Goal: Task Accomplishment & Management: Use online tool/utility

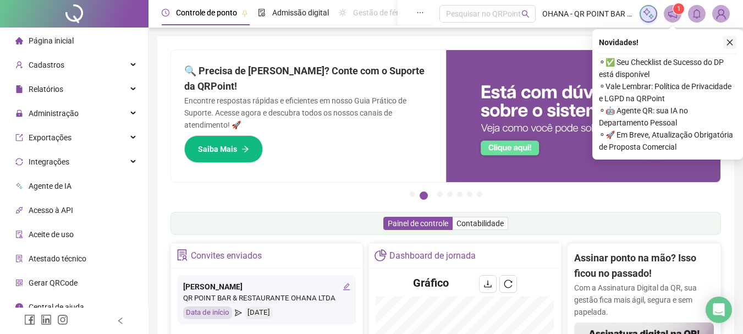
click at [733, 42] on icon "close" at bounding box center [730, 42] width 8 height 8
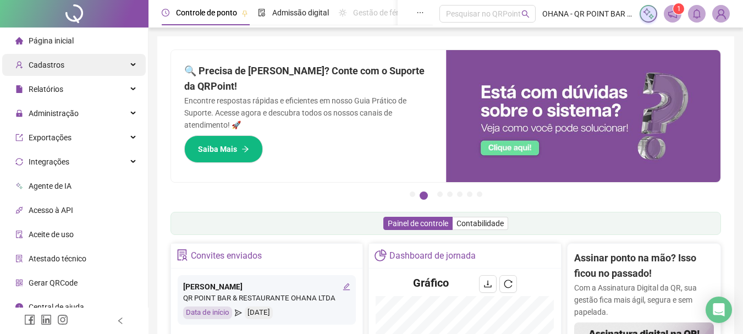
click at [97, 59] on div "Cadastros" at bounding box center [73, 65] width 143 height 22
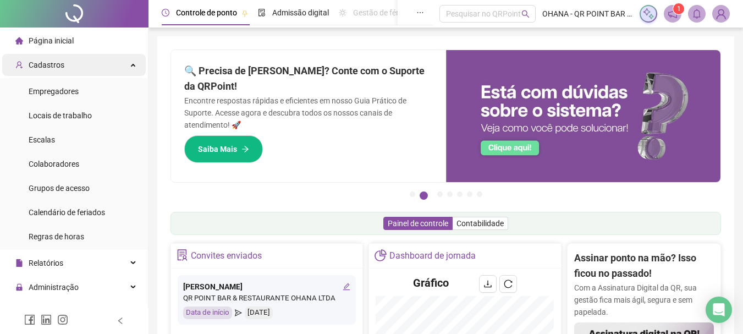
click at [99, 59] on div "Cadastros" at bounding box center [73, 65] width 143 height 22
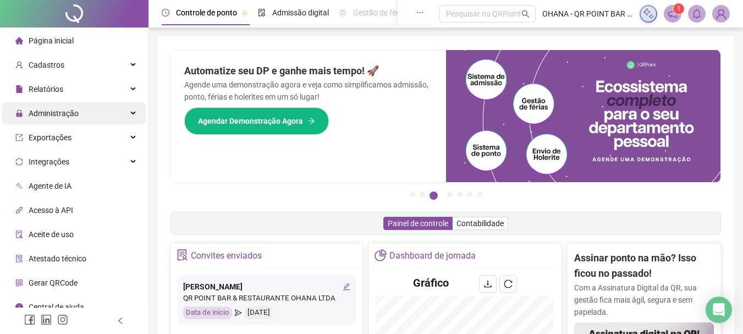
click at [82, 120] on div "Administração" at bounding box center [73, 113] width 143 height 22
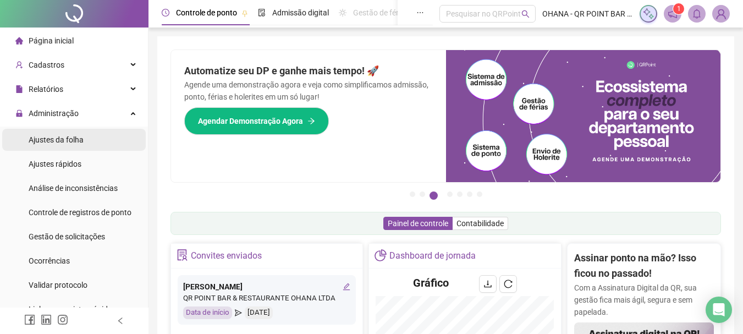
click at [69, 139] on span "Ajustes da folha" at bounding box center [56, 139] width 55 height 9
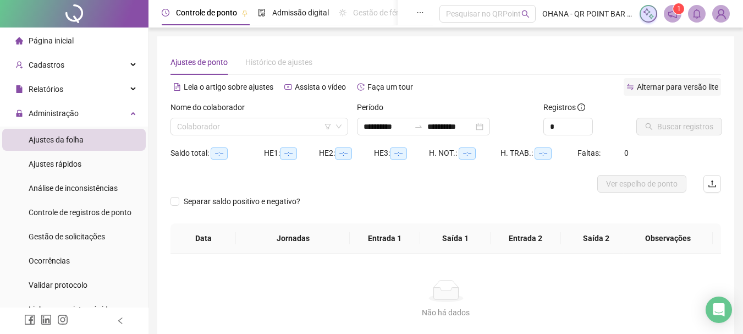
type input "**********"
click at [86, 138] on li "Ajustes da folha" at bounding box center [73, 140] width 143 height 22
click at [255, 128] on input "search" at bounding box center [254, 126] width 154 height 16
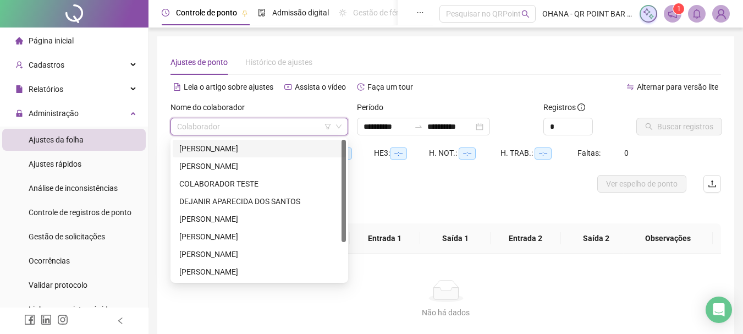
click at [207, 142] on div "[PERSON_NAME]" at bounding box center [259, 148] width 160 height 12
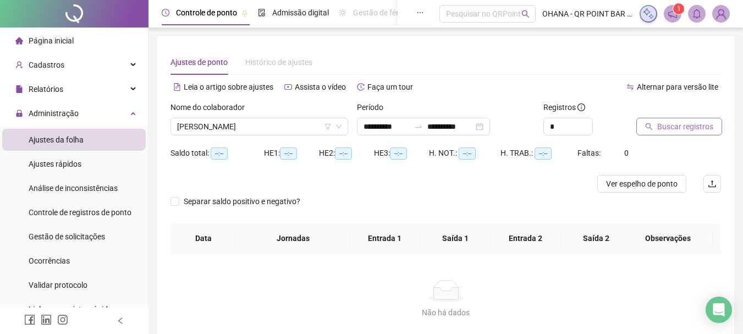
click at [675, 123] on span "Buscar registros" at bounding box center [685, 126] width 56 height 12
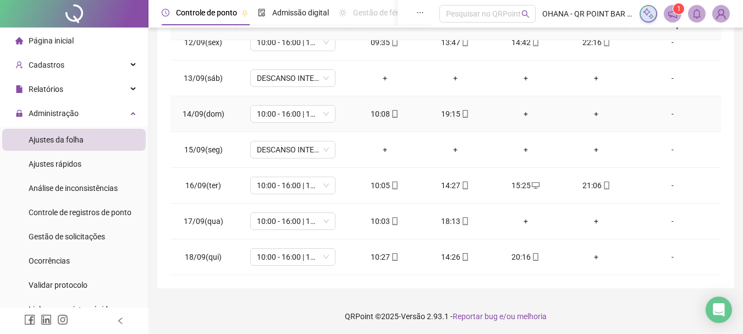
scroll to position [228, 0]
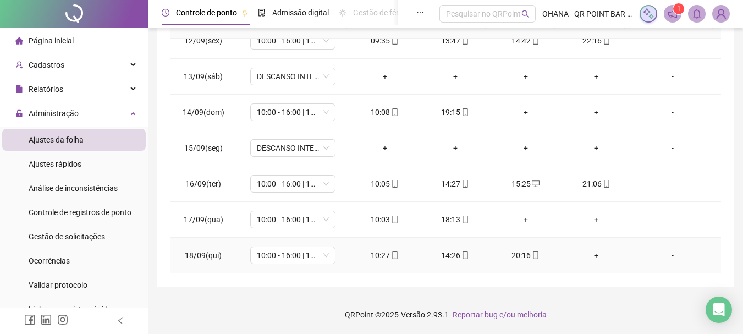
click at [588, 253] on div "+" at bounding box center [596, 255] width 53 height 12
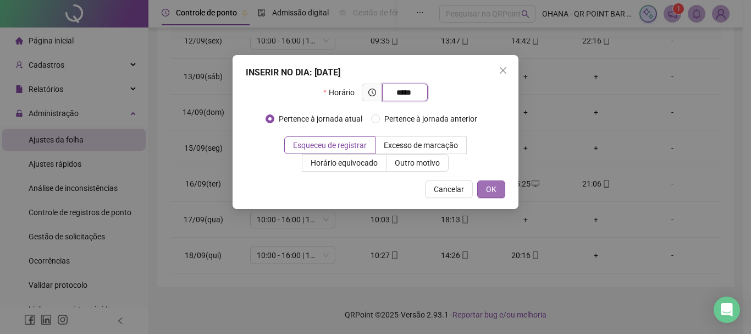
type input "*****"
click at [497, 183] on button "OK" at bounding box center [491, 189] width 28 height 18
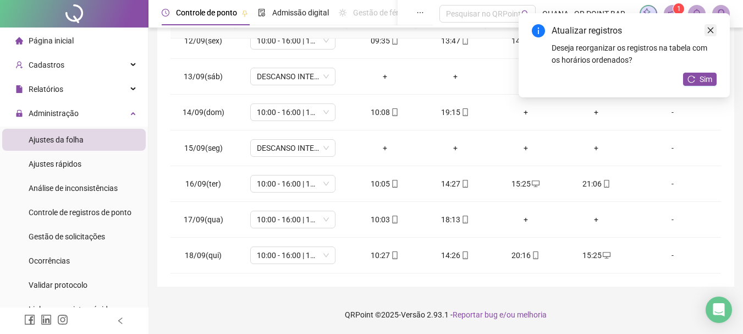
click at [710, 27] on icon "close" at bounding box center [710, 30] width 8 height 8
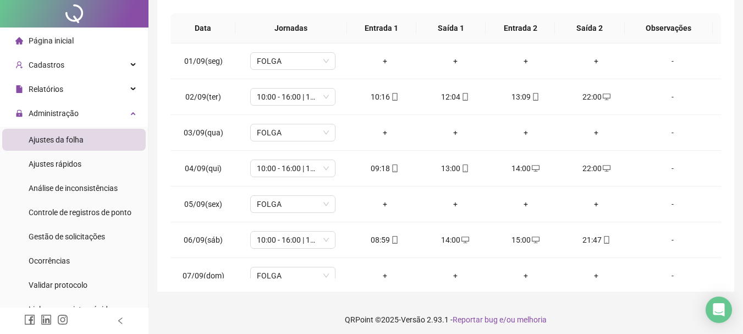
scroll to position [0, 0]
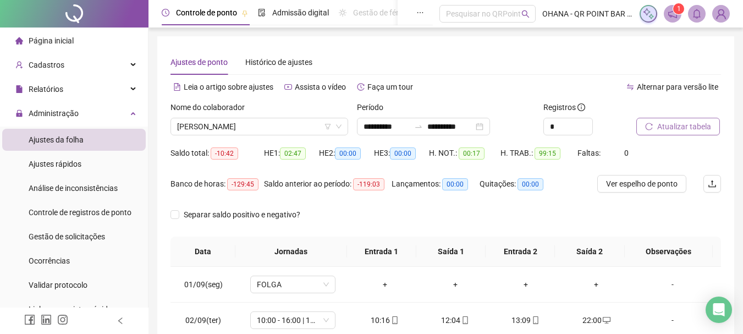
click at [655, 124] on button "Atualizar tabela" at bounding box center [678, 127] width 84 height 18
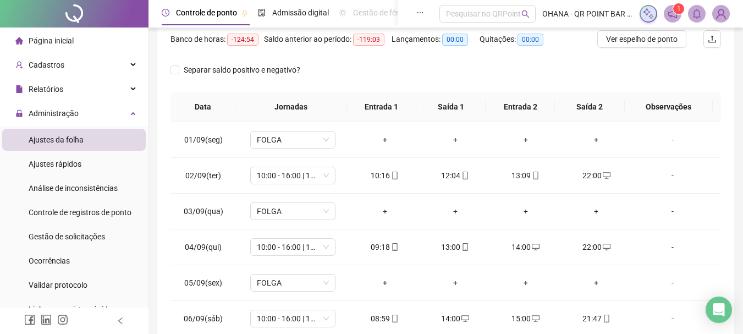
scroll to position [8, 0]
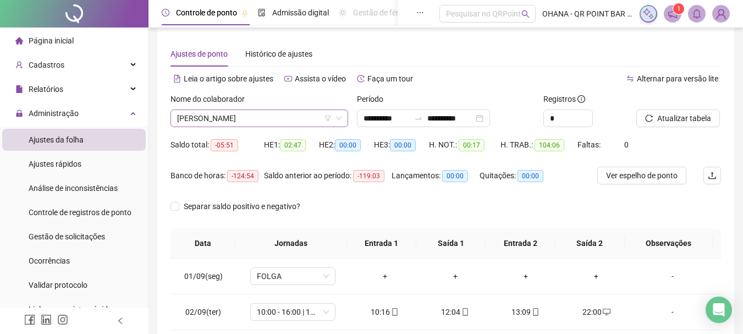
click at [298, 113] on span "[PERSON_NAME]" at bounding box center [259, 118] width 164 height 16
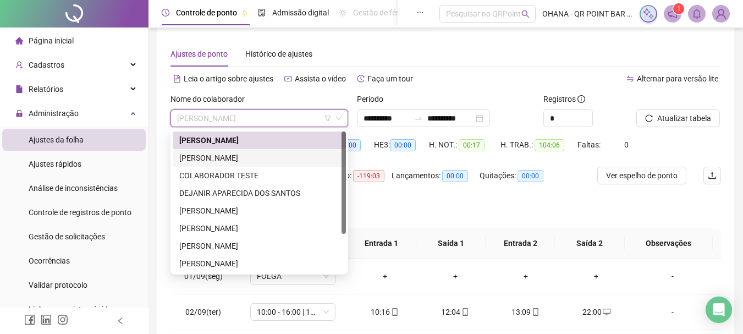
click at [241, 154] on div "[PERSON_NAME]" at bounding box center [259, 158] width 160 height 12
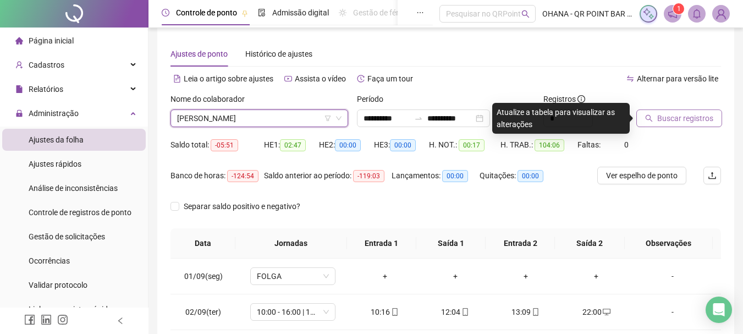
click at [675, 118] on span "Buscar registros" at bounding box center [685, 118] width 56 height 12
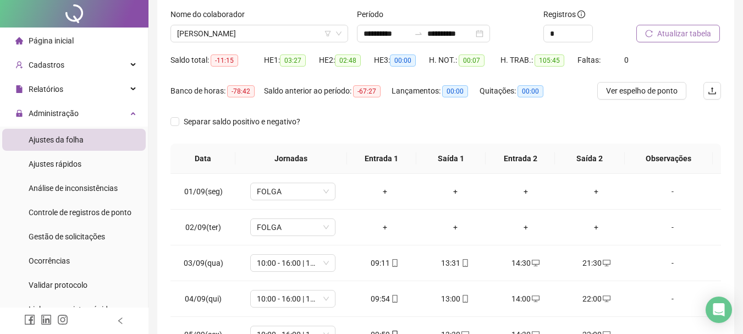
scroll to position [0, 0]
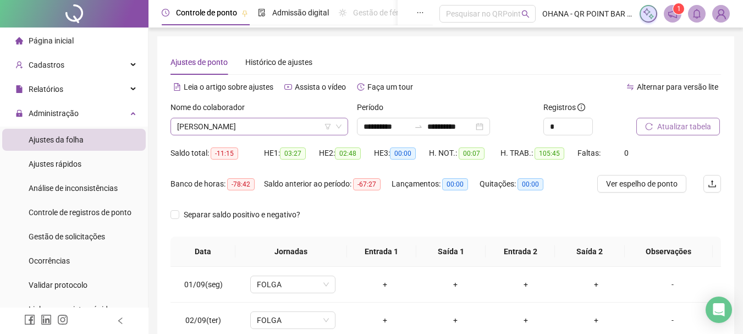
click at [306, 127] on span "[PERSON_NAME]" at bounding box center [259, 126] width 164 height 16
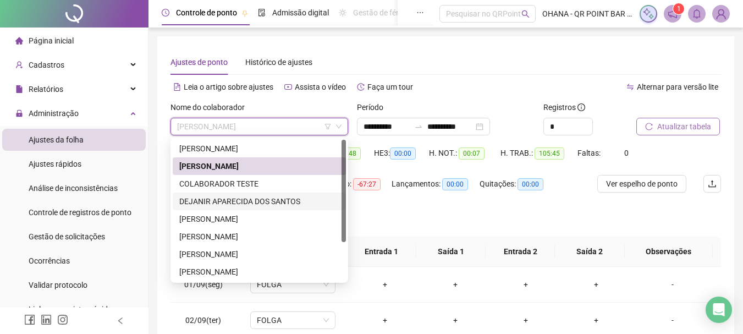
click at [232, 196] on div "DEJANIR APARECIDA DOS SANTOS" at bounding box center [259, 201] width 160 height 12
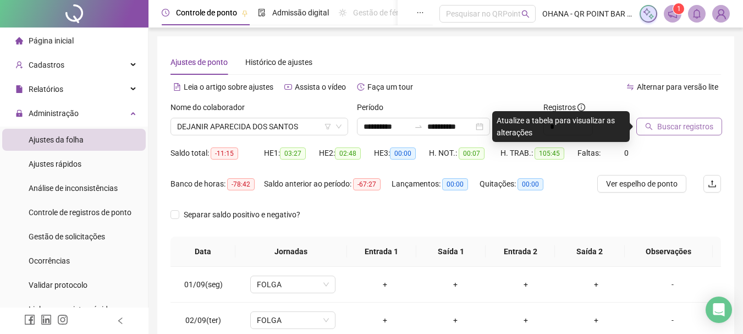
click at [676, 126] on span "Buscar registros" at bounding box center [685, 126] width 56 height 12
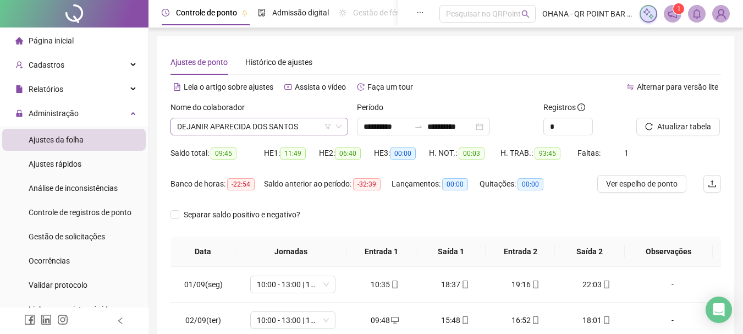
click at [298, 120] on span "DEJANIR APARECIDA DOS SANTOS" at bounding box center [259, 126] width 164 height 16
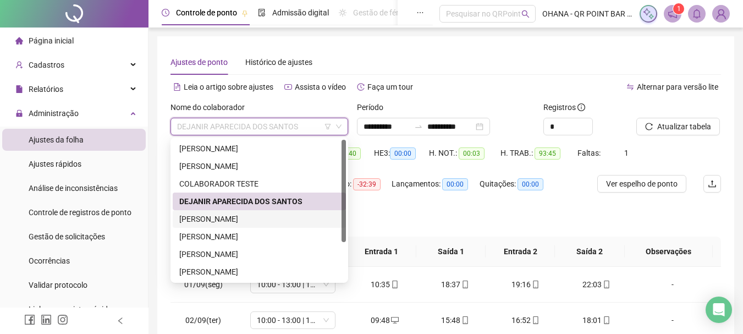
click at [239, 215] on div "[PERSON_NAME]" at bounding box center [259, 219] width 160 height 12
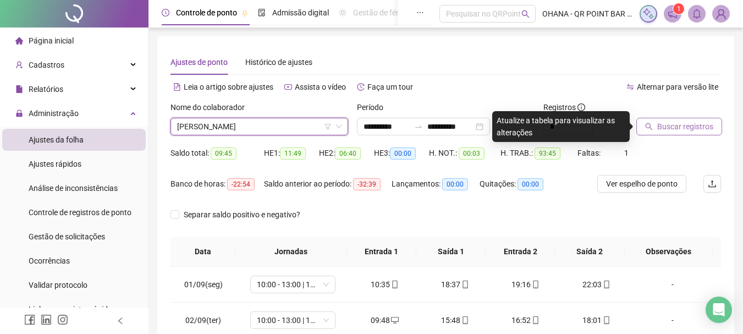
click at [687, 129] on span "Buscar registros" at bounding box center [685, 126] width 56 height 12
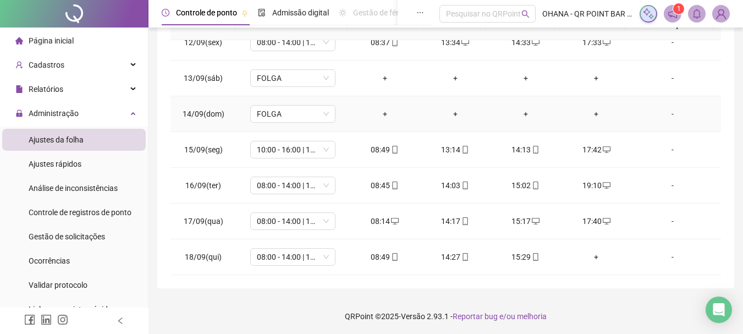
scroll to position [228, 0]
click at [590, 253] on div "+" at bounding box center [596, 255] width 53 height 12
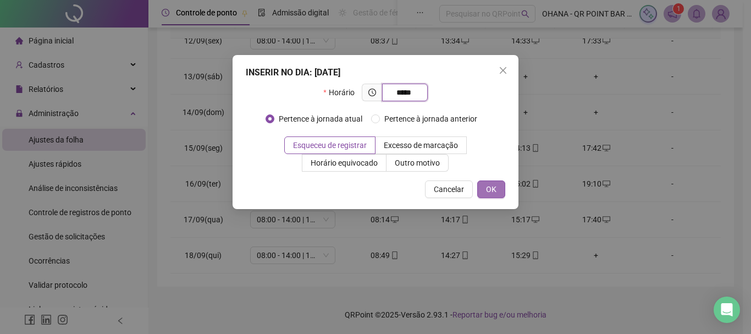
type input "*****"
click at [499, 190] on button "OK" at bounding box center [491, 189] width 28 height 18
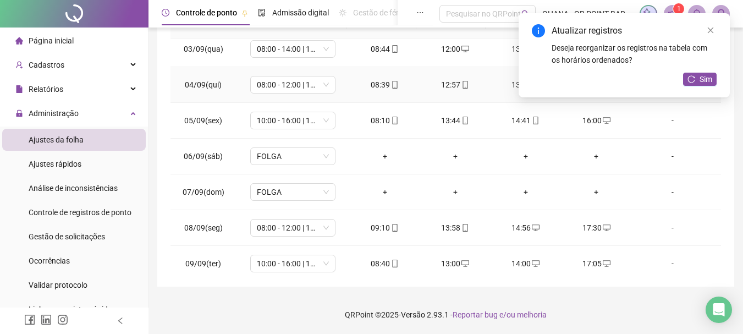
scroll to position [24, 0]
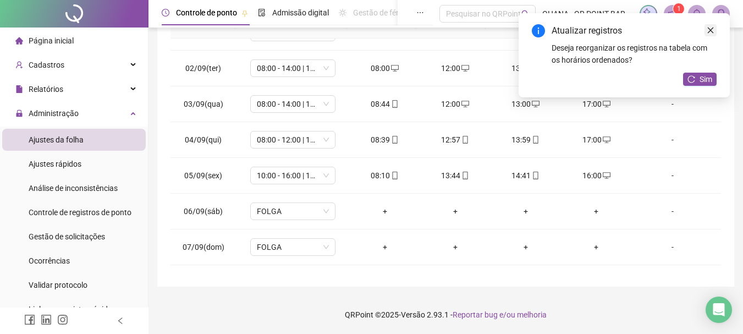
click at [710, 31] on icon "close" at bounding box center [710, 30] width 8 height 8
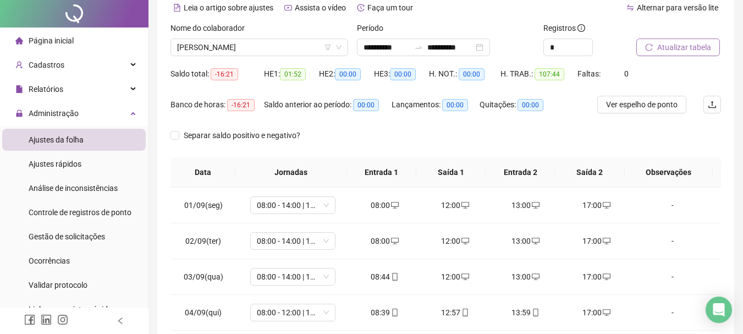
scroll to position [0, 0]
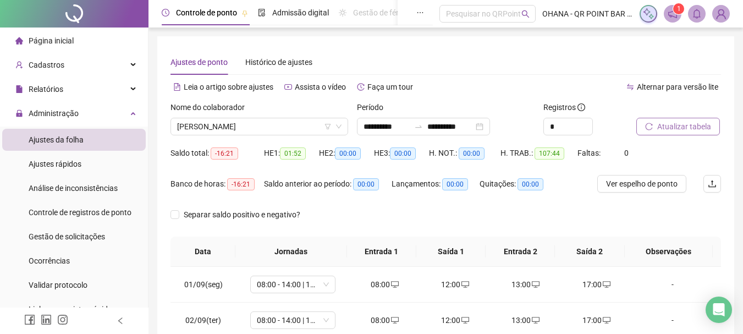
click at [675, 121] on span "Atualizar tabela" at bounding box center [684, 126] width 54 height 12
click at [490, 126] on div "**********" at bounding box center [423, 127] width 133 height 18
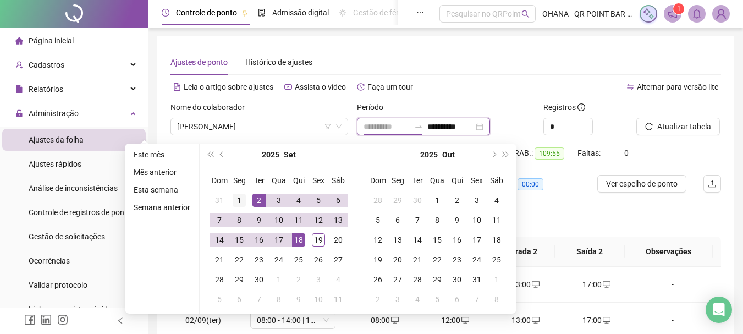
type input "**********"
click at [240, 200] on div "1" at bounding box center [239, 200] width 13 height 13
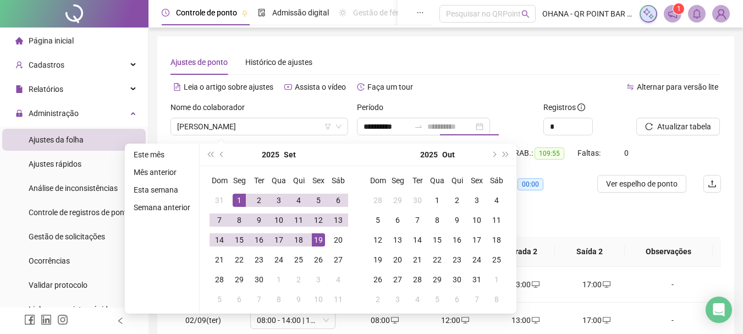
click at [318, 241] on div "19" at bounding box center [318, 239] width 13 height 13
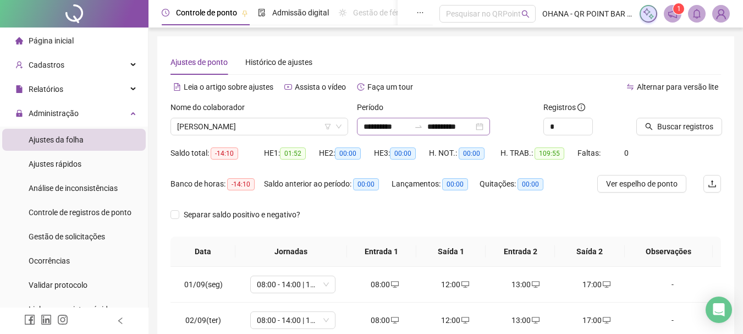
click at [490, 125] on div "**********" at bounding box center [423, 127] width 133 height 18
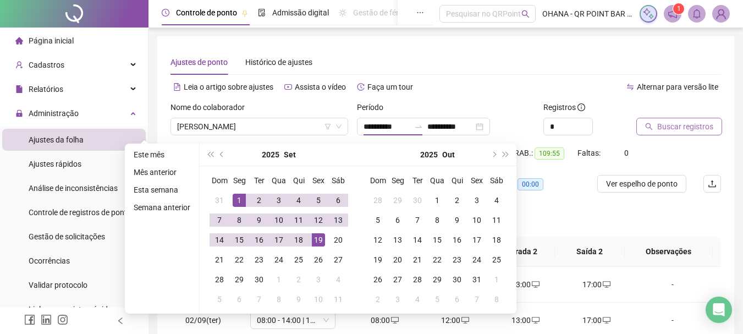
click at [682, 122] on span "Buscar registros" at bounding box center [685, 126] width 56 height 12
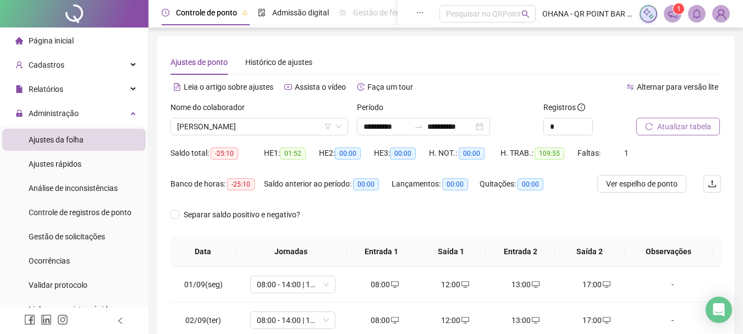
click at [318, 135] on div "Nome do colaborador [PERSON_NAME]" at bounding box center [259, 122] width 186 height 43
click at [311, 126] on span "[PERSON_NAME]" at bounding box center [259, 126] width 164 height 16
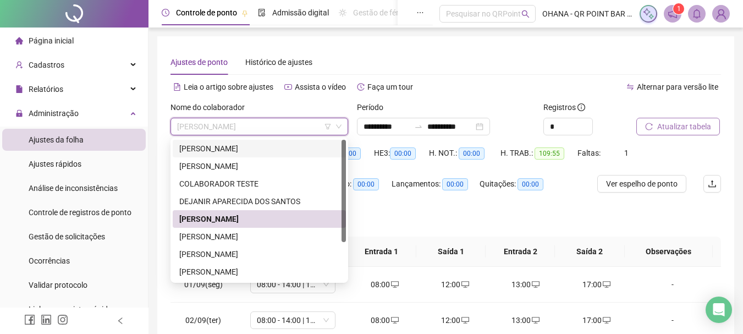
click at [259, 148] on div "[PERSON_NAME]" at bounding box center [259, 148] width 160 height 12
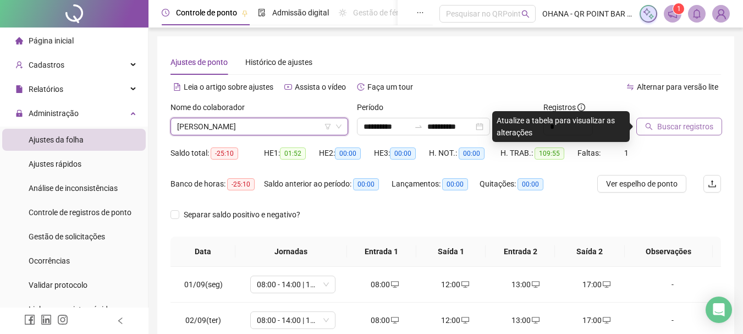
click at [678, 119] on button "Buscar registros" at bounding box center [679, 127] width 86 height 18
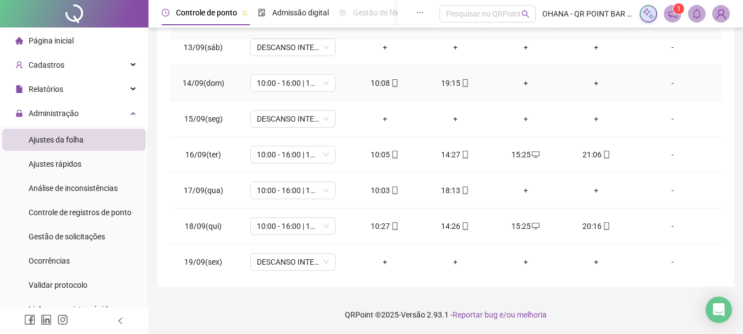
scroll to position [444, 0]
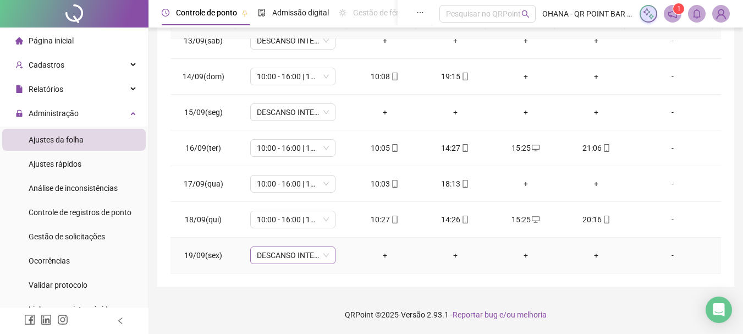
click at [272, 251] on span "DESCANSO INTER-JORNADA" at bounding box center [293, 255] width 72 height 16
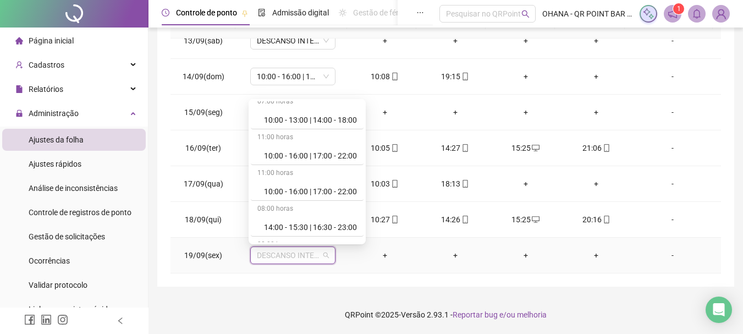
scroll to position [165, 0]
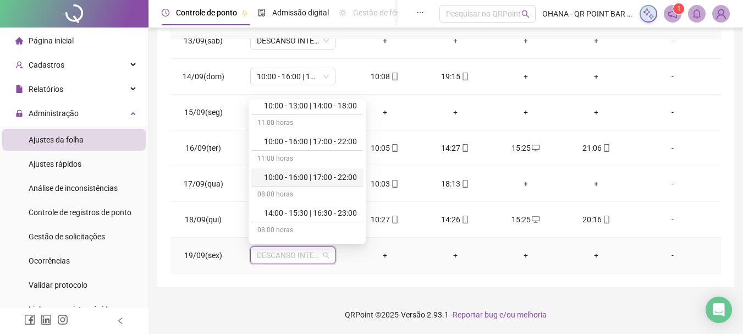
click at [319, 174] on div "10:00 - 16:00 | 17:00 - 22:00" at bounding box center [310, 177] width 93 height 12
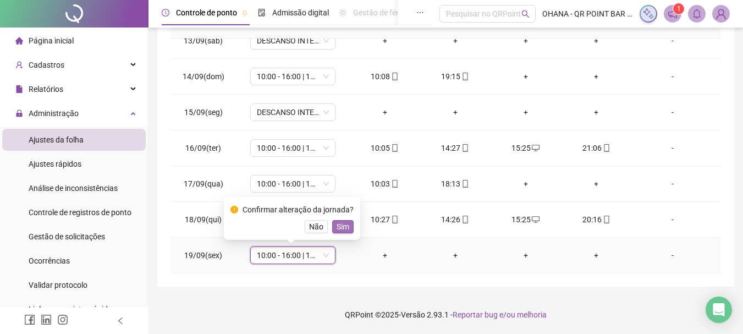
click at [336, 225] on span "Sim" at bounding box center [342, 226] width 13 height 12
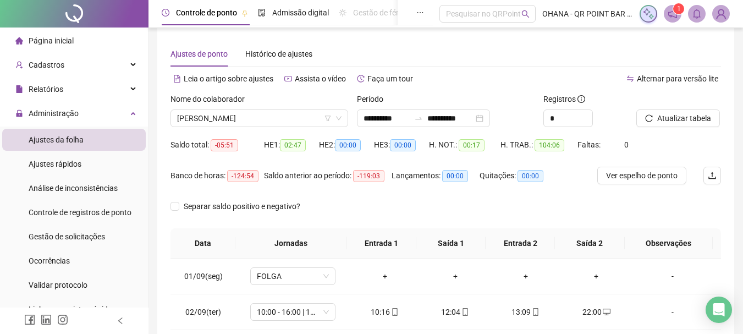
scroll to position [0, 0]
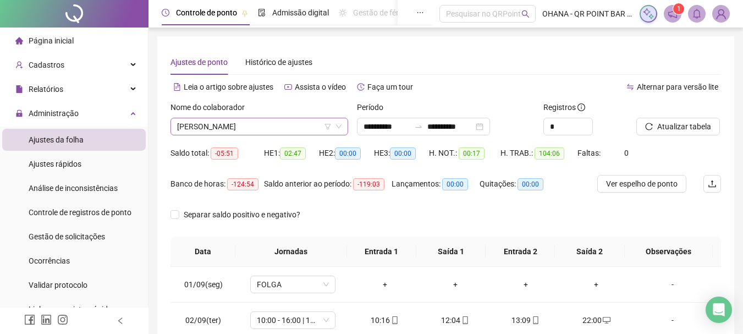
click at [304, 126] on span "[PERSON_NAME]" at bounding box center [259, 126] width 164 height 16
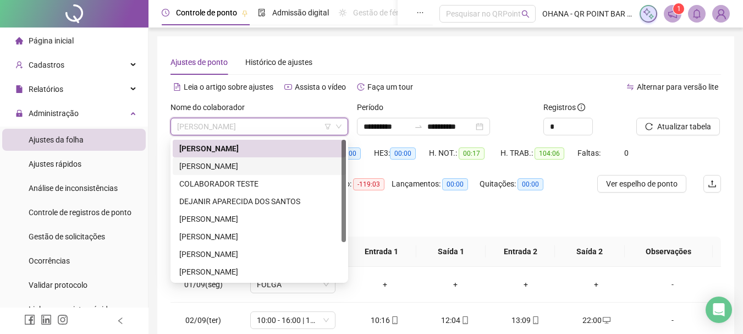
click at [228, 166] on div "[PERSON_NAME]" at bounding box center [259, 166] width 160 height 12
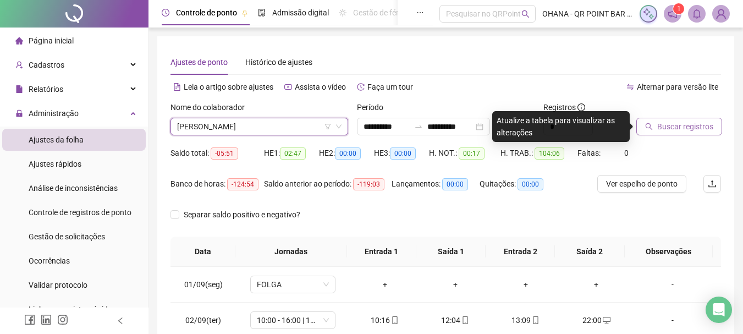
click at [662, 124] on span "Buscar registros" at bounding box center [685, 126] width 56 height 12
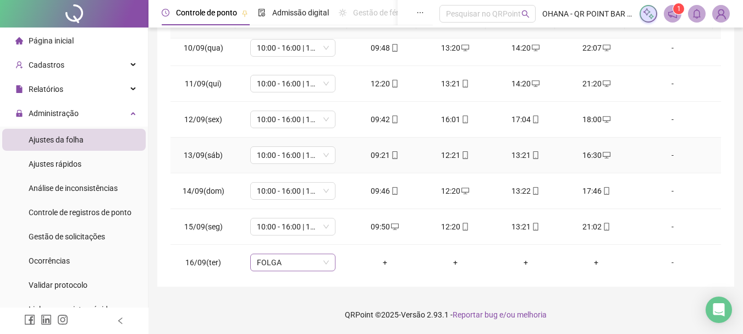
scroll to position [444, 0]
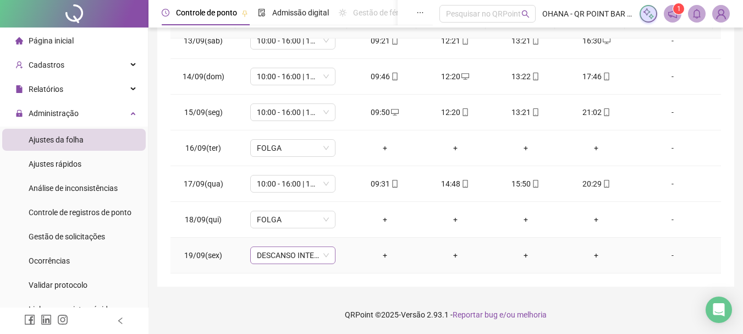
click at [275, 258] on span "DESCANSO INTER-JORNADA" at bounding box center [293, 255] width 72 height 16
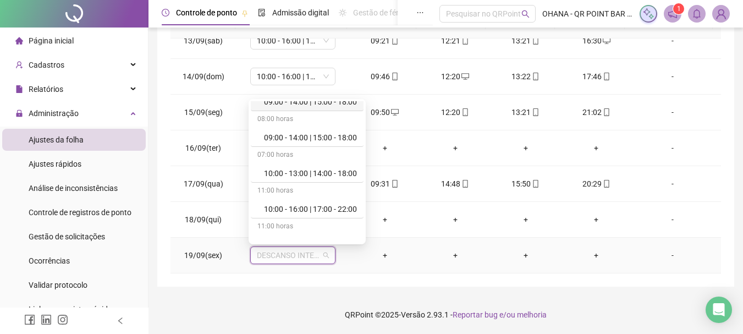
scroll to position [110, 0]
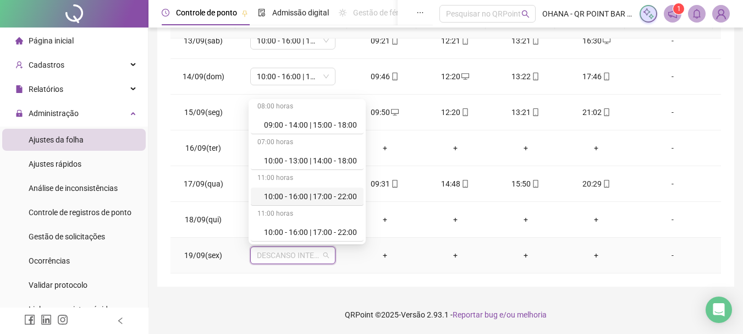
click at [313, 191] on div "10:00 - 16:00 | 17:00 - 22:00" at bounding box center [310, 196] width 93 height 12
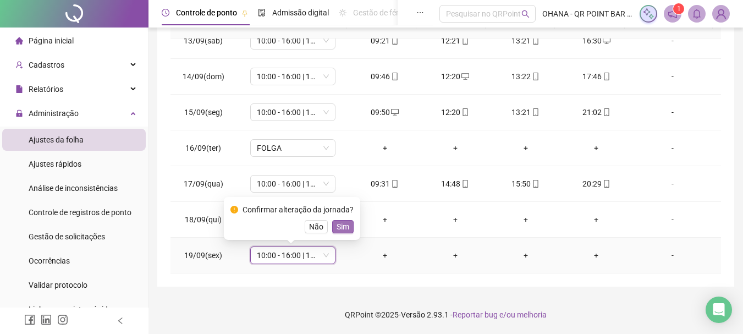
click at [337, 225] on span "Sim" at bounding box center [342, 226] width 13 height 12
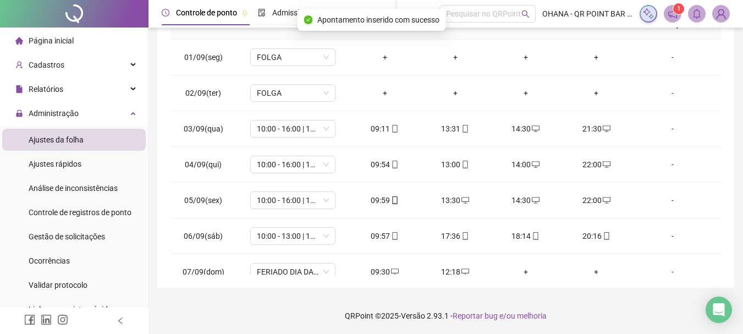
scroll to position [0, 0]
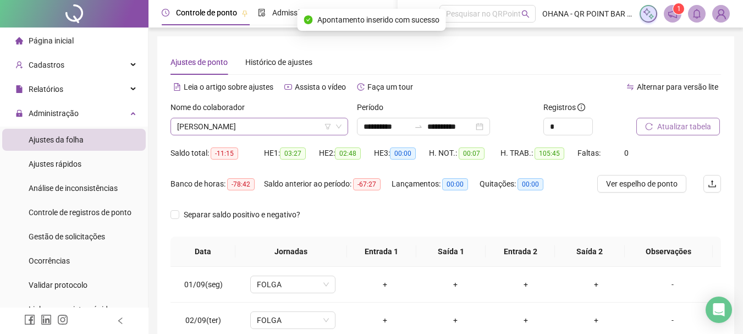
click at [306, 124] on span "[PERSON_NAME]" at bounding box center [259, 126] width 164 height 16
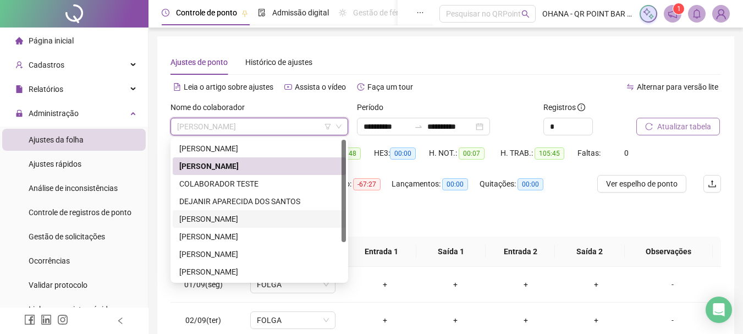
click at [211, 216] on div "[PERSON_NAME]" at bounding box center [259, 219] width 160 height 12
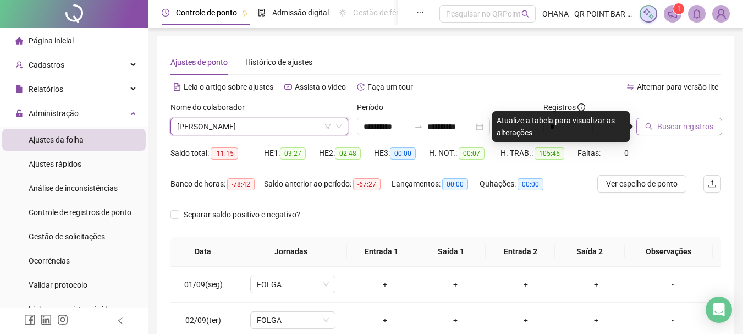
click at [675, 120] on button "Buscar registros" at bounding box center [679, 127] width 86 height 18
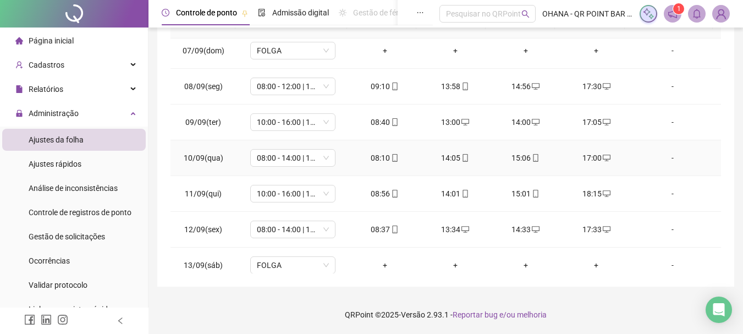
scroll to position [444, 0]
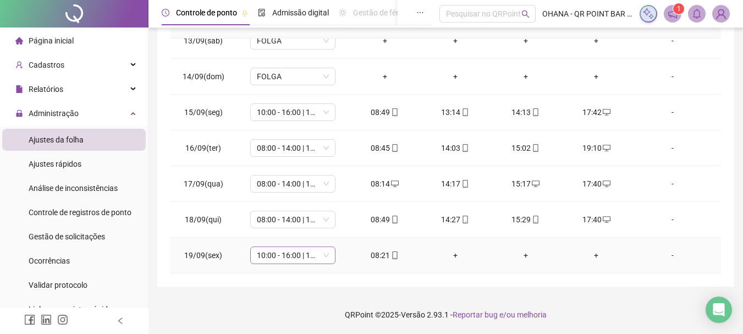
click at [308, 253] on span "10:00 - 16:00 | 17:00 - 22:00" at bounding box center [293, 255] width 72 height 16
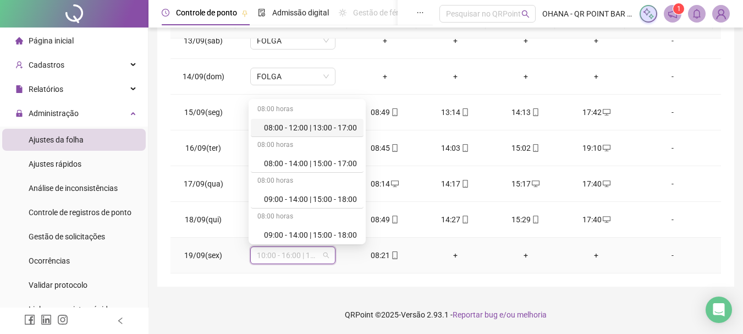
click at [330, 121] on div "08:00 - 12:00 | 13:00 - 17:00" at bounding box center [307, 128] width 113 height 18
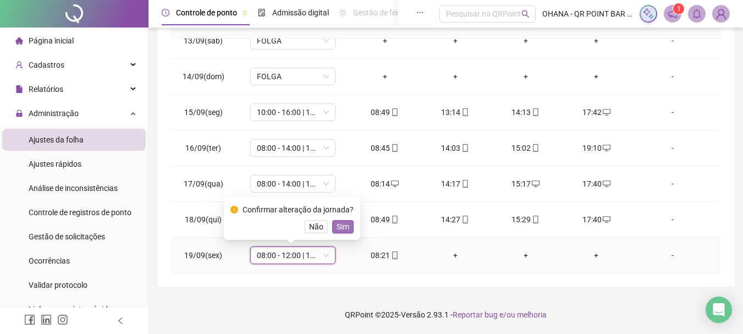
click at [345, 226] on span "Sim" at bounding box center [342, 226] width 13 height 12
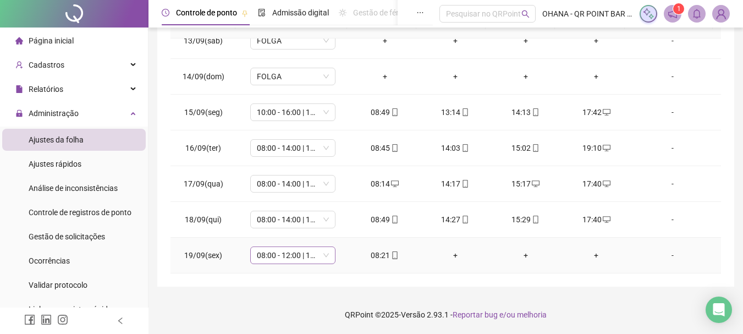
click at [322, 252] on span "08:00 - 12:00 | 13:00 - 17:00" at bounding box center [293, 255] width 72 height 16
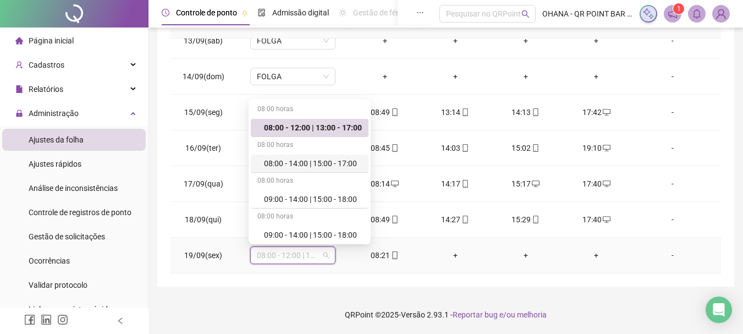
click at [350, 163] on div "08:00 - 14:00 | 15:00 - 17:00" at bounding box center [313, 163] width 98 height 12
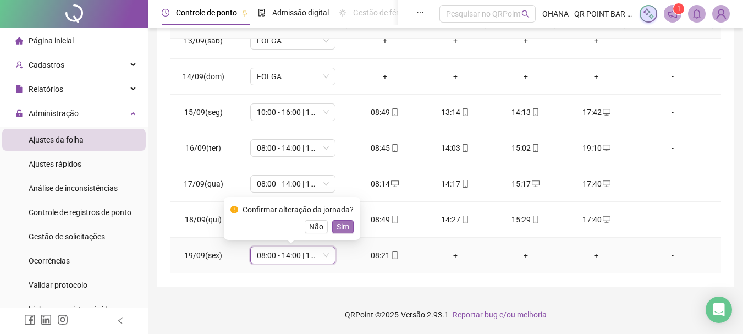
click at [347, 227] on button "Sim" at bounding box center [342, 226] width 21 height 13
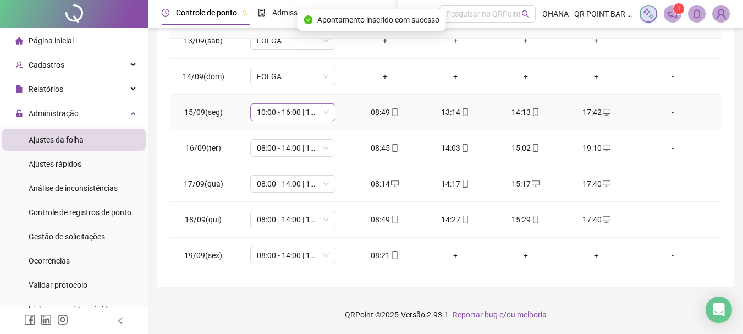
click at [321, 112] on span "10:00 - 16:00 | 17:00 - 22:00" at bounding box center [293, 112] width 72 height 16
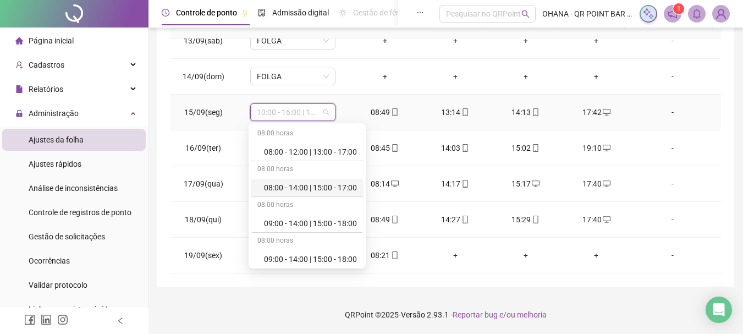
click at [308, 190] on div "08:00 - 14:00 | 15:00 - 17:00" at bounding box center [310, 187] width 93 height 12
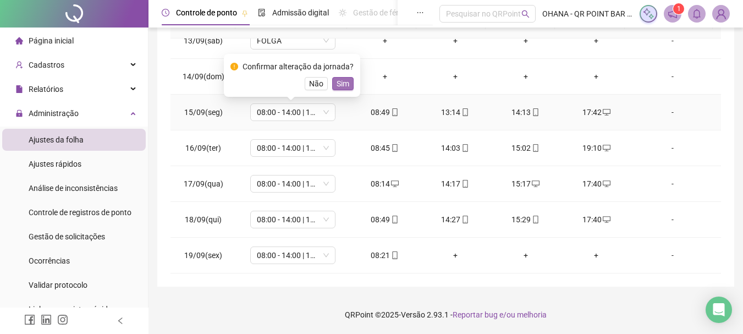
click at [344, 81] on span "Sim" at bounding box center [342, 84] width 13 height 12
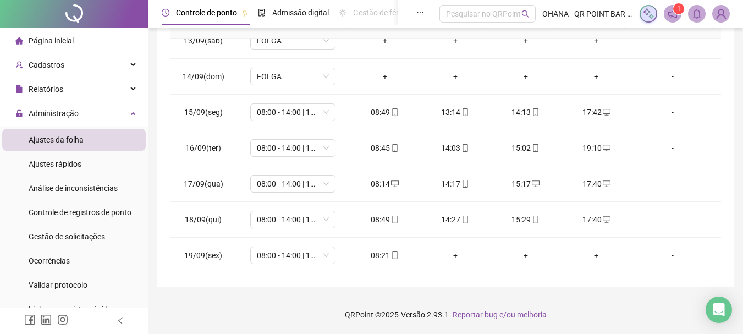
scroll to position [0, 0]
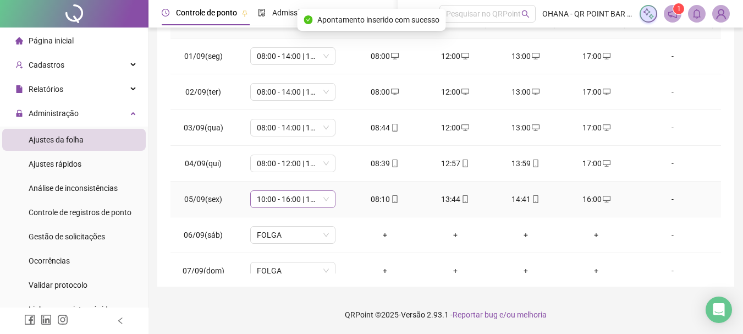
click at [299, 199] on span "10:00 - 16:00 | 17:00 - 22:00" at bounding box center [293, 199] width 72 height 16
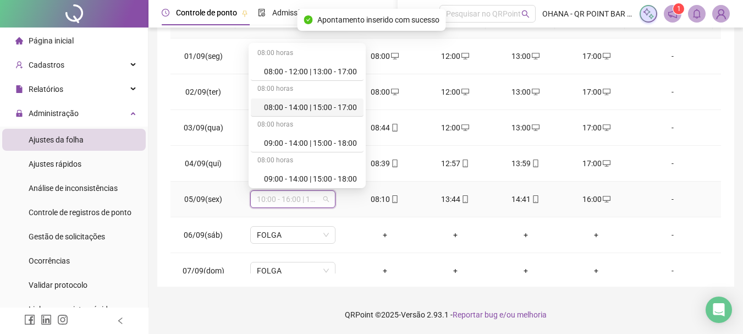
click at [336, 101] on div "08:00 - 14:00 | 15:00 - 17:00" at bounding box center [307, 107] width 113 height 18
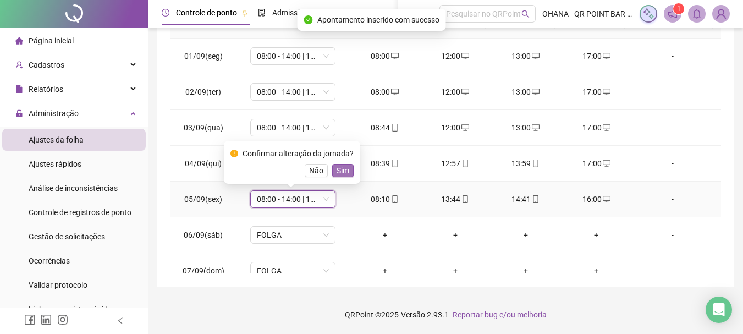
click at [346, 169] on span "Sim" at bounding box center [342, 170] width 13 height 12
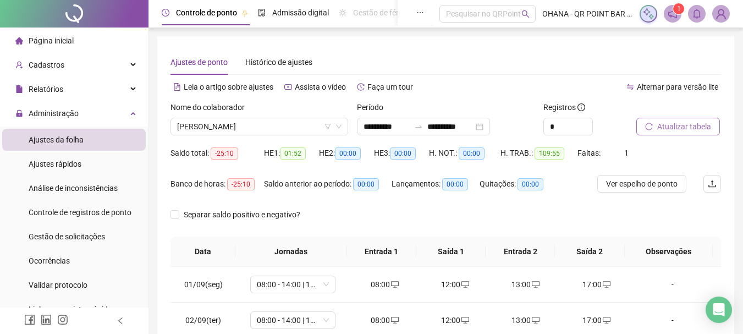
click at [667, 123] on span "Atualizar tabela" at bounding box center [684, 126] width 54 height 12
click at [284, 127] on span "[PERSON_NAME]" at bounding box center [259, 126] width 164 height 16
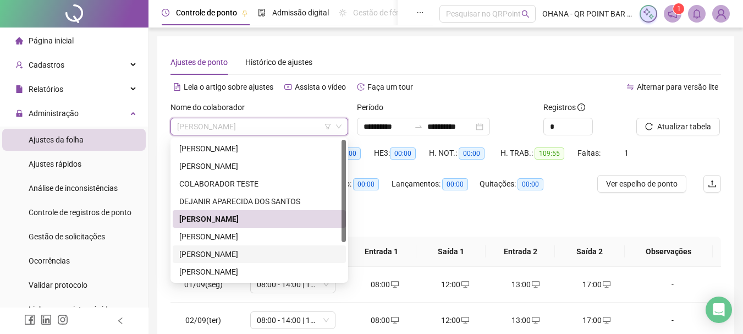
click at [223, 248] on div "[PERSON_NAME]" at bounding box center [259, 254] width 160 height 12
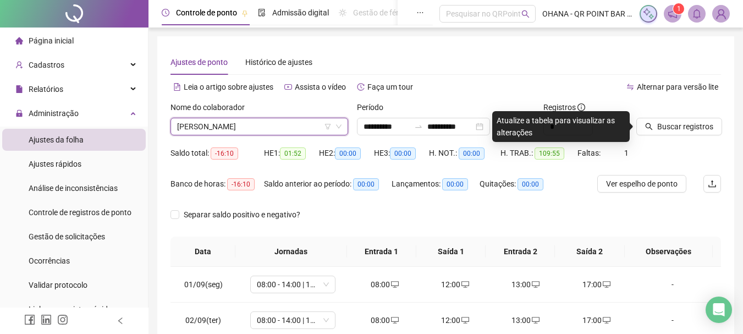
drag, startPoint x: 666, startPoint y: 124, endPoint x: 624, endPoint y: 126, distance: 41.8
click at [666, 125] on span "Buscar registros" at bounding box center [685, 126] width 56 height 12
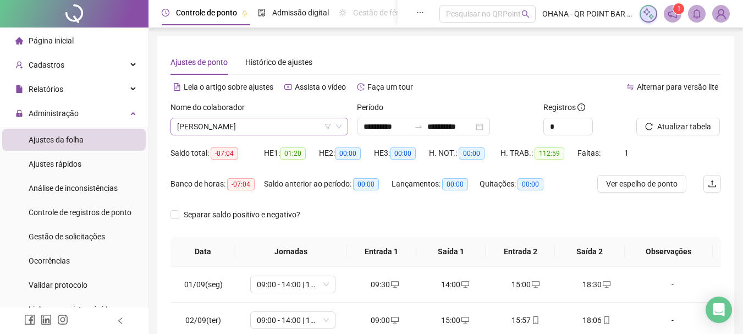
click at [273, 129] on span "[PERSON_NAME]" at bounding box center [259, 126] width 164 height 16
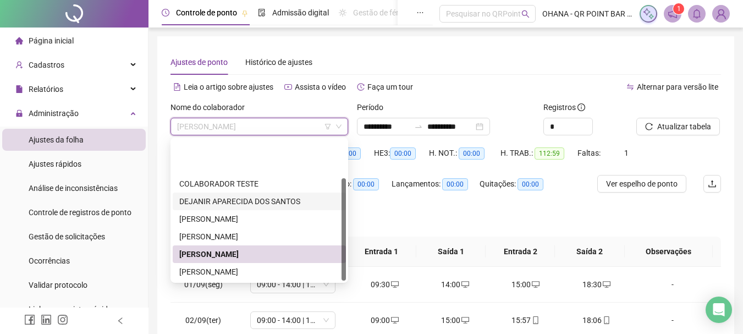
scroll to position [53, 0]
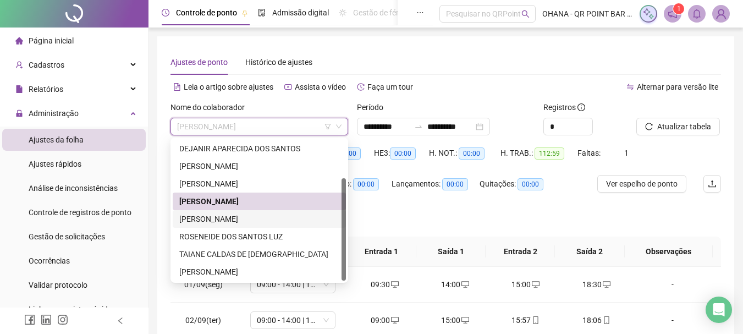
click at [243, 222] on div "[PERSON_NAME]" at bounding box center [259, 219] width 160 height 12
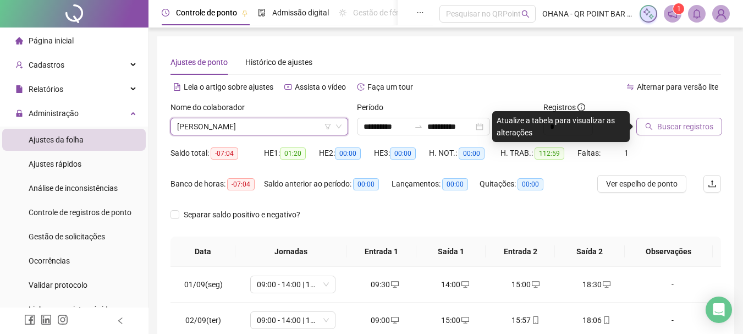
click at [667, 126] on span "Buscar registros" at bounding box center [685, 126] width 56 height 12
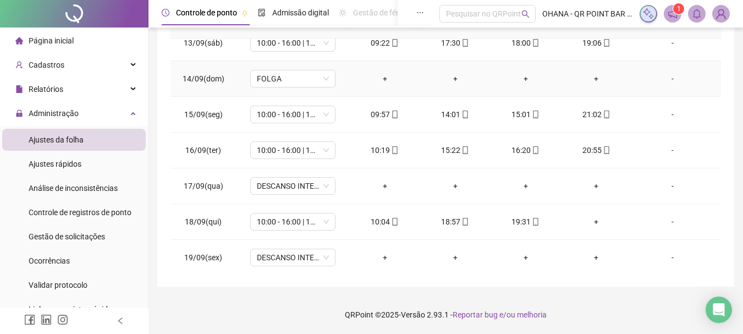
scroll to position [444, 0]
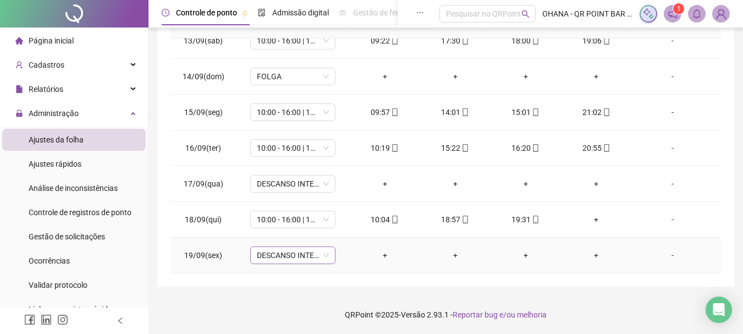
click at [290, 256] on span "DESCANSO INTER-JORNADA" at bounding box center [293, 255] width 72 height 16
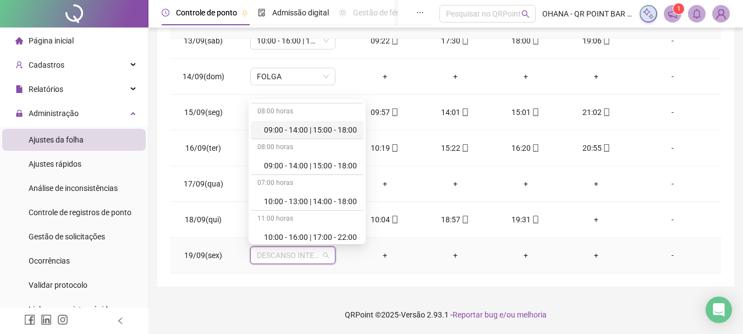
scroll to position [110, 0]
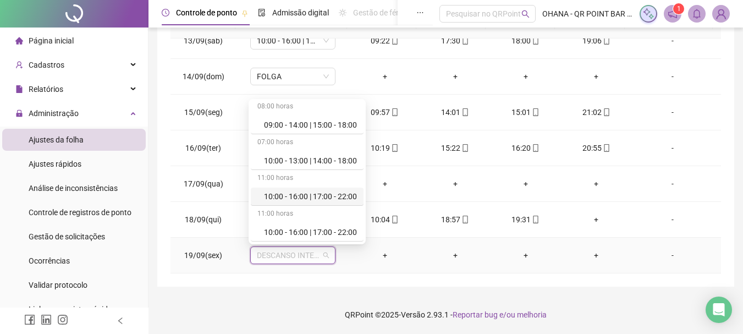
click at [316, 197] on div "10:00 - 16:00 | 17:00 - 22:00" at bounding box center [310, 196] width 93 height 12
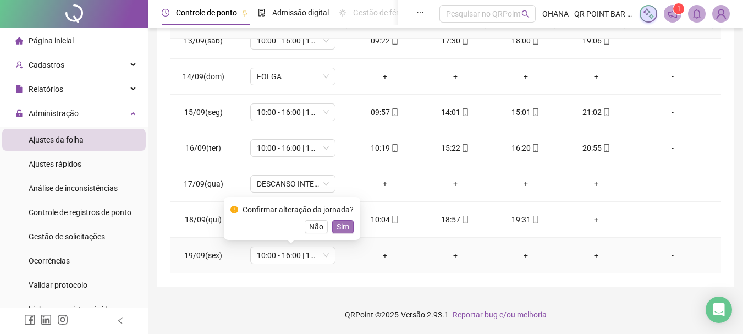
click at [341, 225] on span "Sim" at bounding box center [342, 226] width 13 height 12
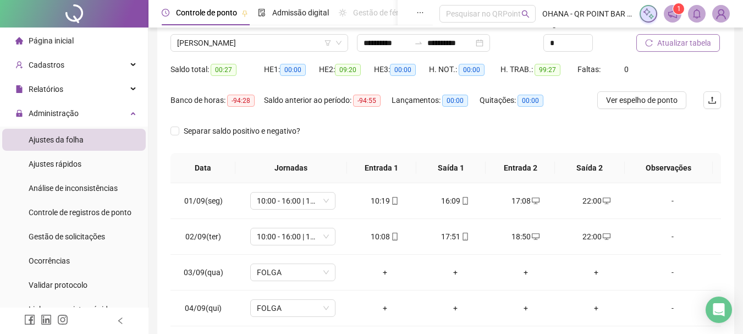
scroll to position [63, 0]
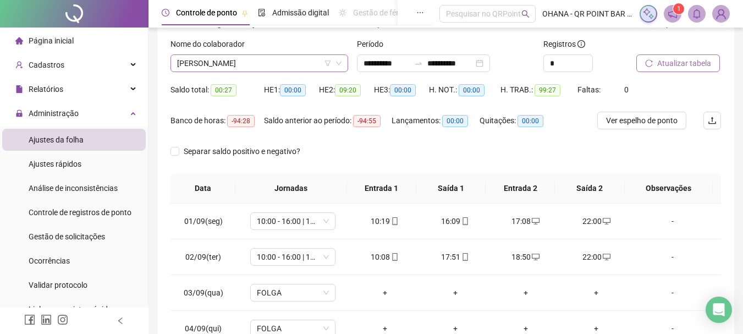
click at [283, 62] on span "[PERSON_NAME]" at bounding box center [259, 63] width 164 height 16
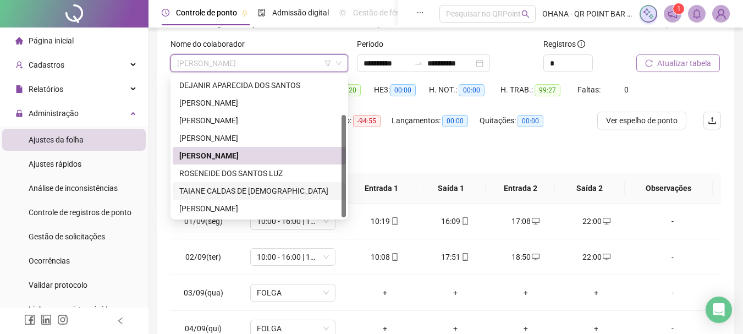
click at [240, 195] on div "TAIANE CALDAS DE [DEMOGRAPHIC_DATA]" at bounding box center [259, 191] width 160 height 12
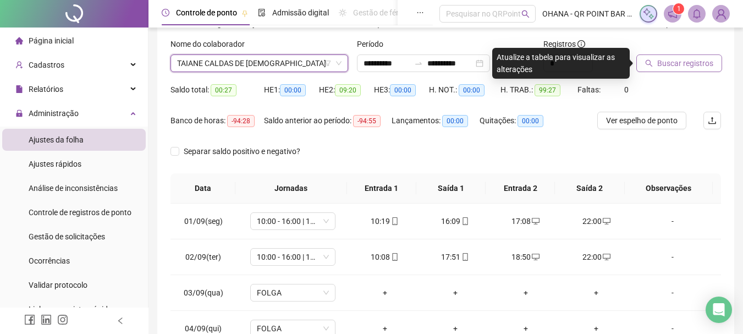
click at [679, 57] on button "Buscar registros" at bounding box center [679, 63] width 86 height 18
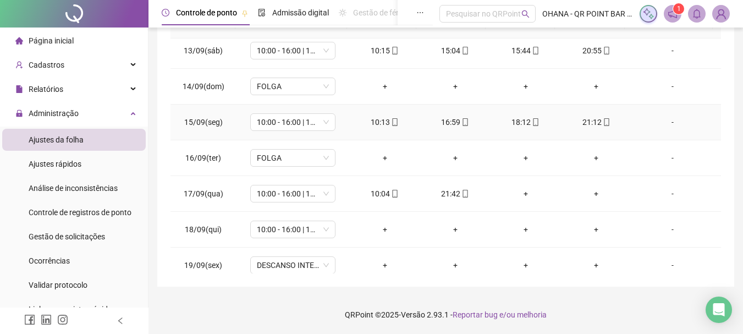
scroll to position [444, 0]
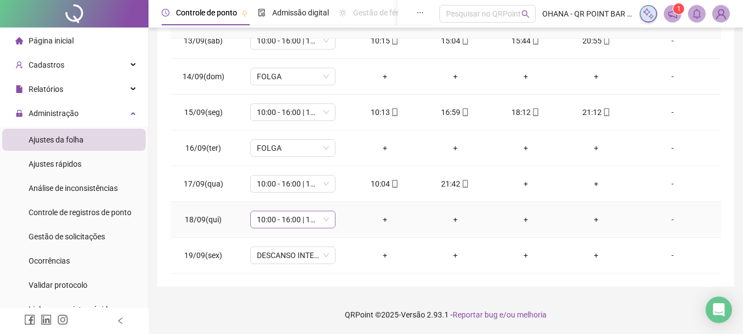
click at [292, 224] on span "10:00 - 16:00 | 17:00 - 22:00" at bounding box center [293, 219] width 72 height 16
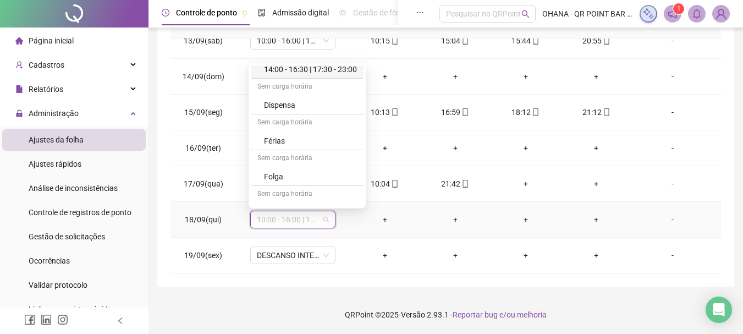
scroll to position [330, 0]
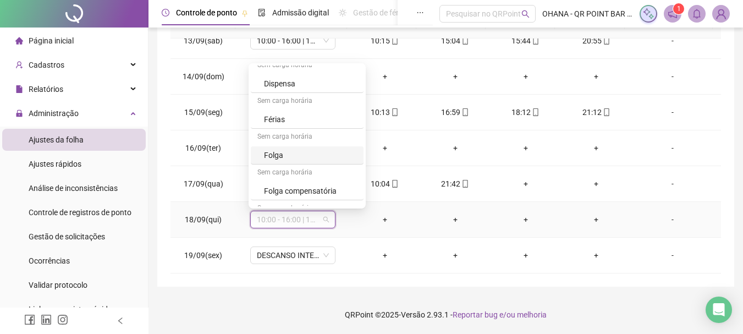
click at [301, 157] on div "Folga" at bounding box center [310, 155] width 93 height 12
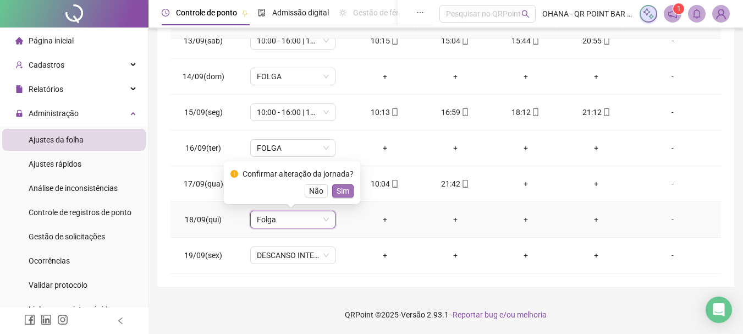
click at [345, 190] on span "Sim" at bounding box center [342, 191] width 13 height 12
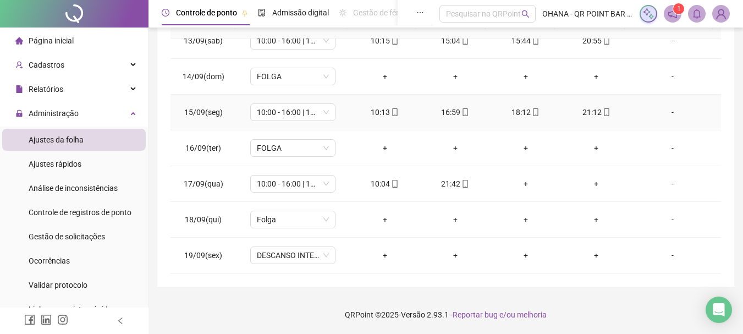
click at [718, 175] on div "**********" at bounding box center [445, 64] width 550 height 418
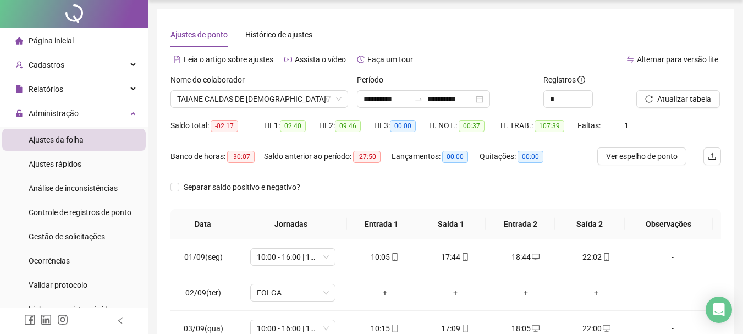
scroll to position [0, 0]
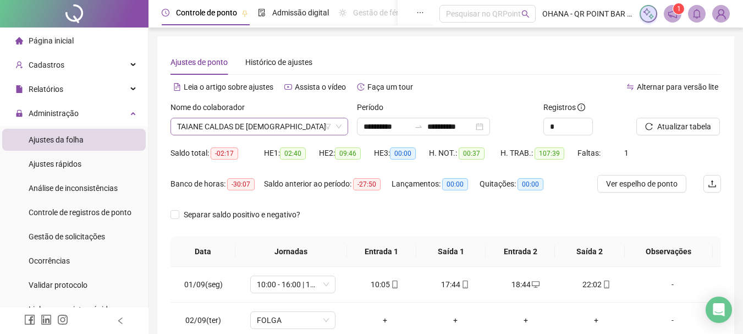
click at [284, 124] on span "TAIANE CALDAS DE [DEMOGRAPHIC_DATA]" at bounding box center [259, 126] width 164 height 16
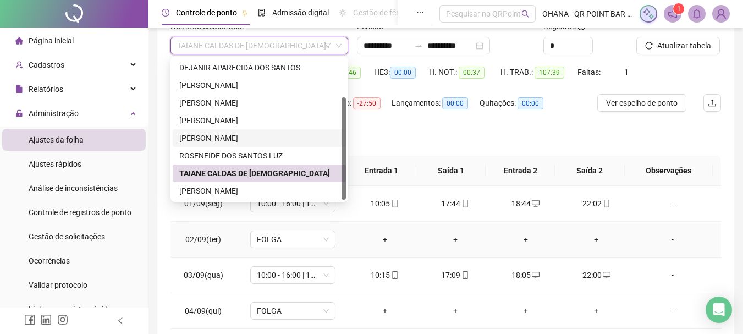
scroll to position [165, 0]
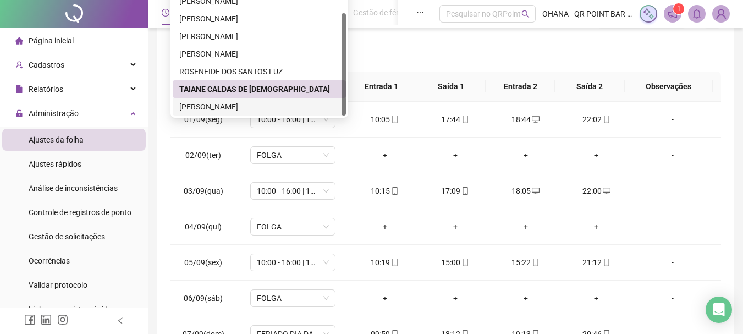
click at [214, 108] on div "[PERSON_NAME]" at bounding box center [259, 107] width 160 height 12
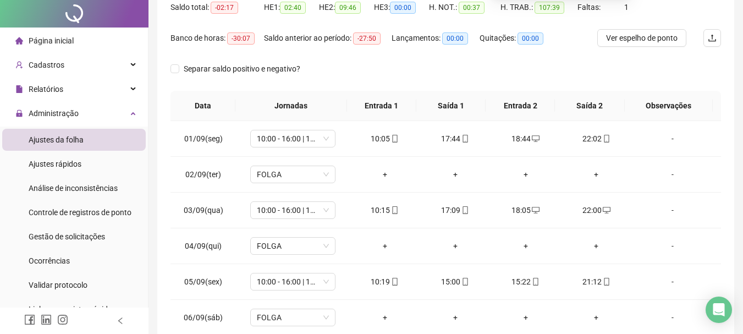
scroll to position [0, 0]
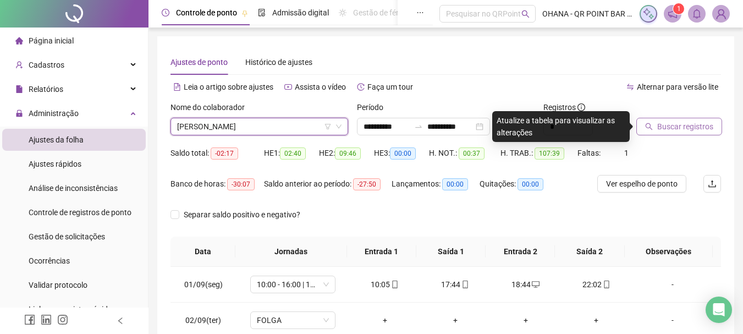
click at [671, 127] on span "Buscar registros" at bounding box center [685, 126] width 56 height 12
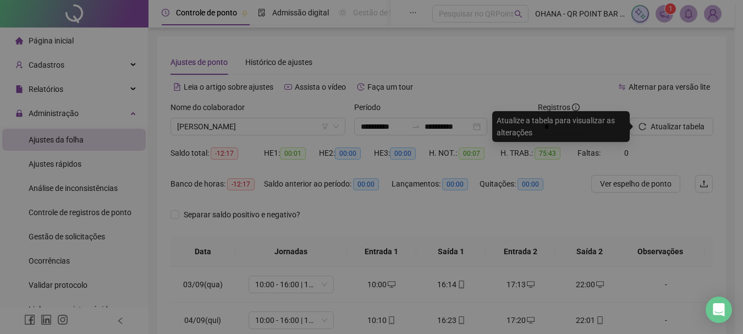
click at [669, 126] on div "Buscando registros Os registros de ponto estão sendo buscados... OK" at bounding box center [371, 167] width 743 height 334
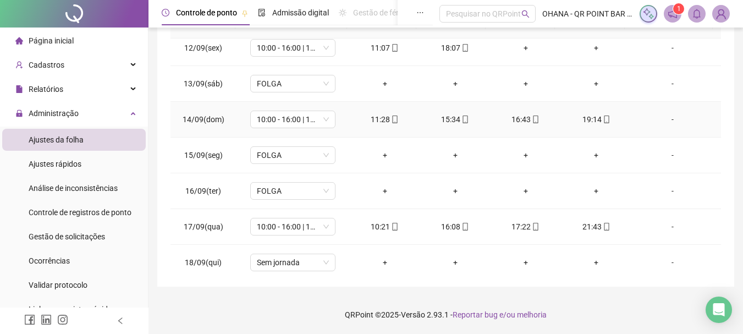
scroll to position [373, 0]
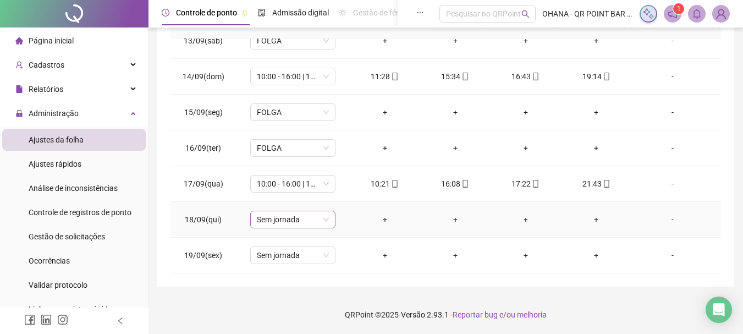
click at [303, 220] on span "Sem jornada" at bounding box center [293, 219] width 72 height 16
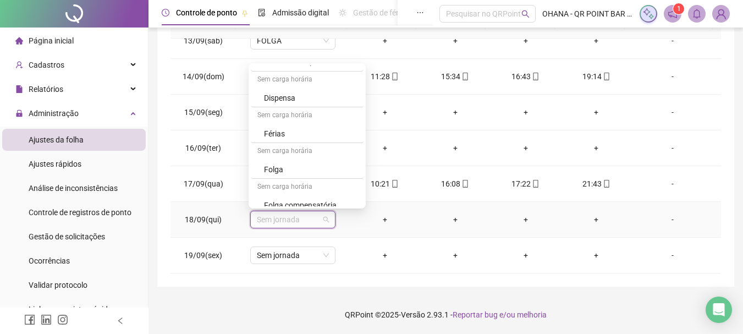
scroll to position [330, 0]
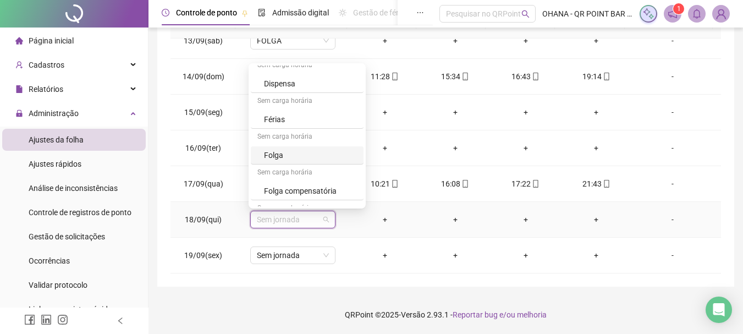
click at [274, 156] on div "Folga" at bounding box center [310, 155] width 93 height 12
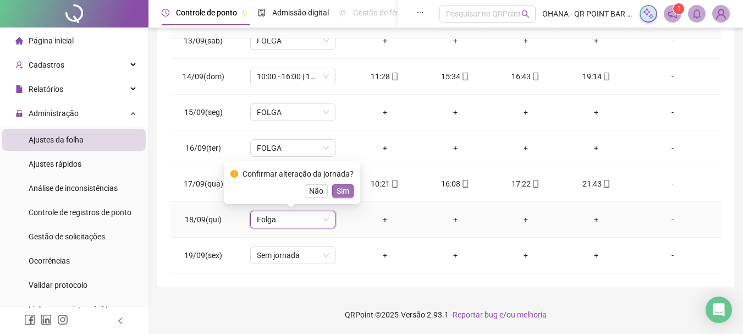
click at [344, 188] on span "Sim" at bounding box center [342, 191] width 13 height 12
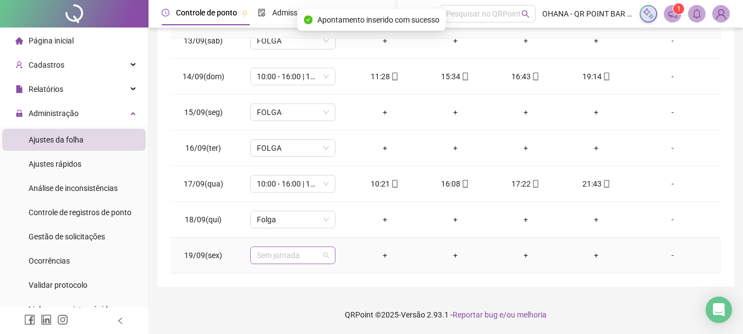
click at [298, 251] on span "Sem jornada" at bounding box center [293, 255] width 72 height 16
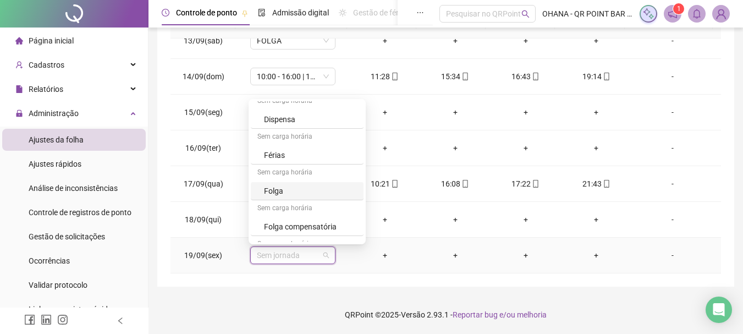
click at [308, 194] on div "Folga" at bounding box center [310, 191] width 93 height 12
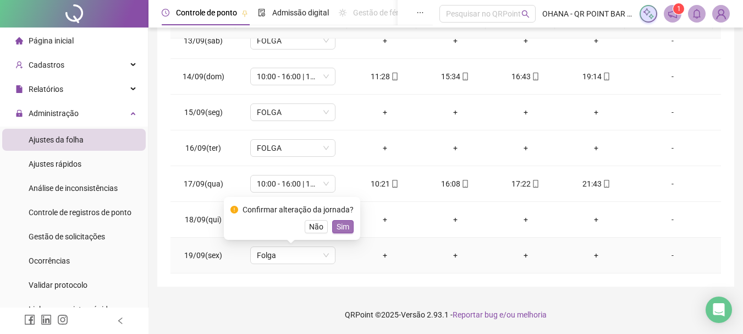
click at [340, 226] on span "Sim" at bounding box center [342, 226] width 13 height 12
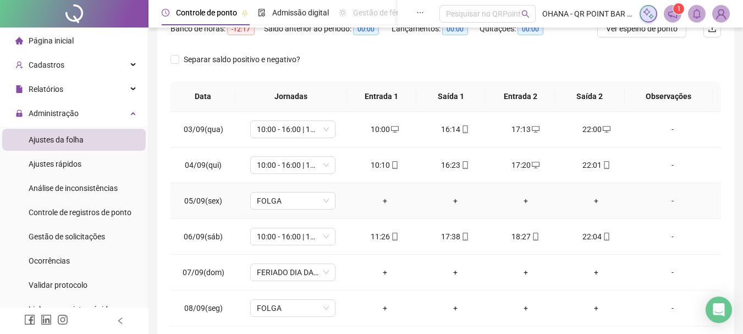
scroll to position [0, 0]
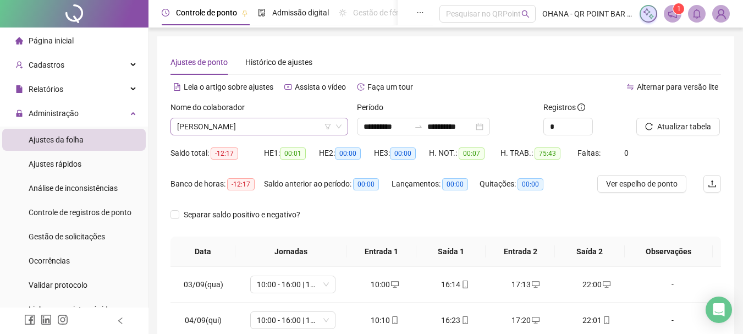
click at [303, 128] on span "[PERSON_NAME]" at bounding box center [259, 126] width 164 height 16
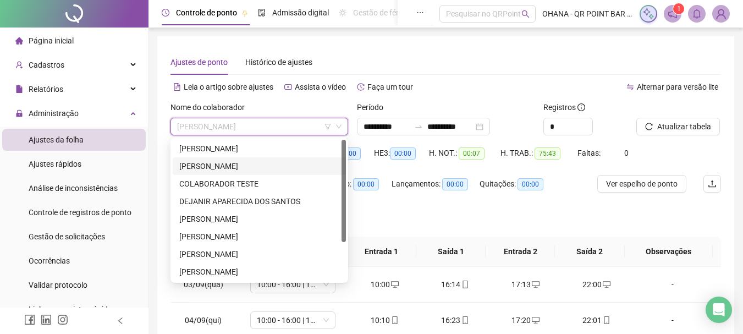
click at [257, 163] on div "[PERSON_NAME]" at bounding box center [259, 166] width 160 height 12
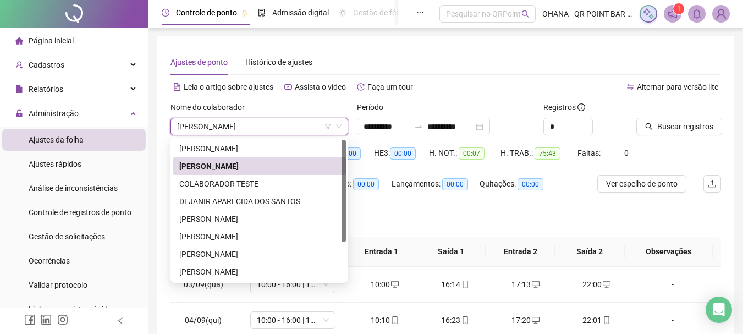
click at [670, 124] on span "Buscar registros" at bounding box center [685, 126] width 56 height 12
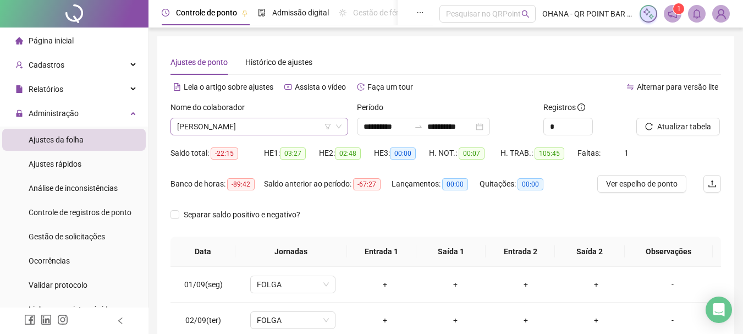
click at [280, 126] on span "[PERSON_NAME]" at bounding box center [259, 126] width 164 height 16
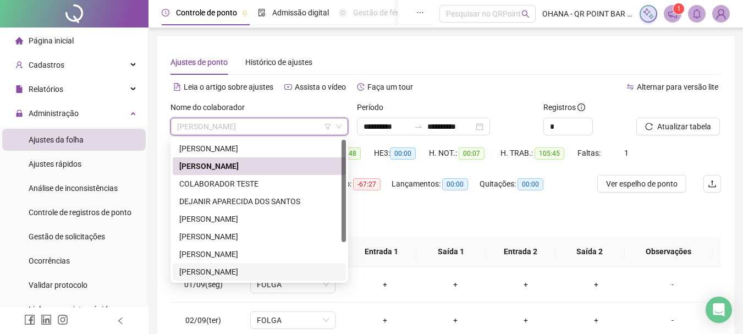
drag, startPoint x: 240, startPoint y: 273, endPoint x: 715, endPoint y: 159, distance: 488.4
click at [240, 274] on div "[PERSON_NAME]" at bounding box center [259, 272] width 160 height 12
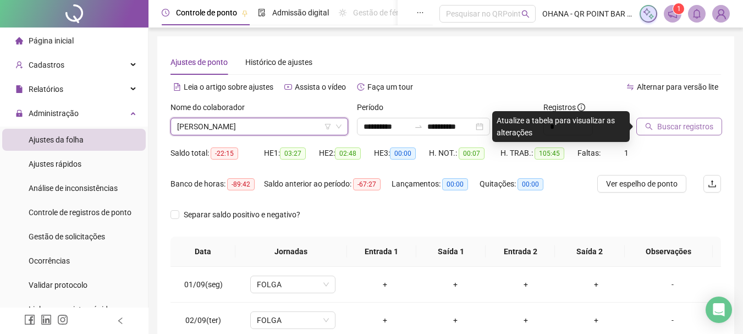
click at [683, 130] on span "Buscar registros" at bounding box center [685, 126] width 56 height 12
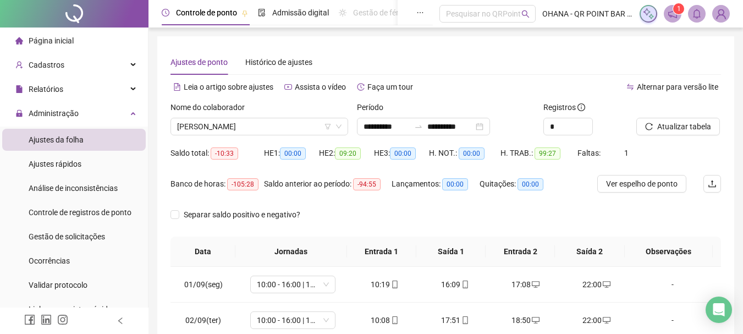
click at [230, 165] on div "Saldo total: -10:33" at bounding box center [216, 159] width 93 height 31
click at [278, 122] on span "[PERSON_NAME]" at bounding box center [259, 126] width 164 height 16
click at [277, 129] on span "[PERSON_NAME]" at bounding box center [259, 126] width 164 height 16
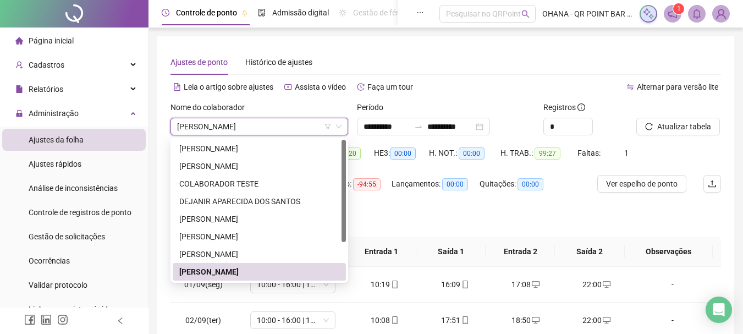
click at [260, 161] on div "Saldo total: -10:33" at bounding box center [216, 153] width 93 height 18
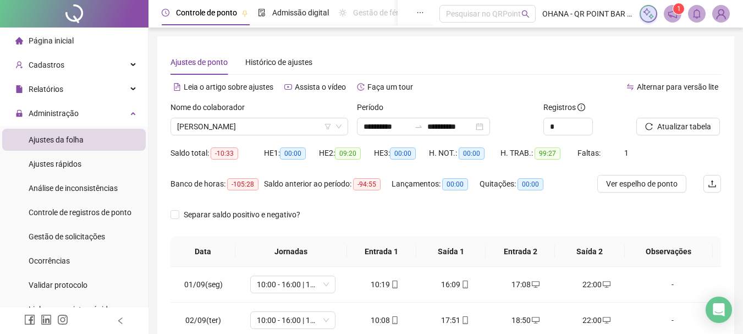
click at [282, 124] on span "[PERSON_NAME]" at bounding box center [259, 126] width 164 height 16
click at [277, 129] on span "[PERSON_NAME]" at bounding box center [259, 126] width 164 height 16
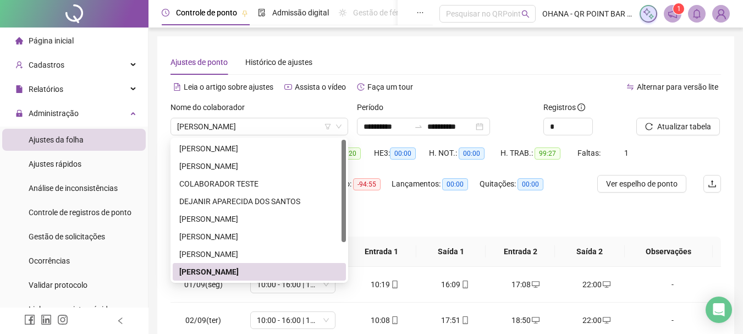
click at [253, 167] on div "Saldo total: -10:33" at bounding box center [216, 159] width 93 height 31
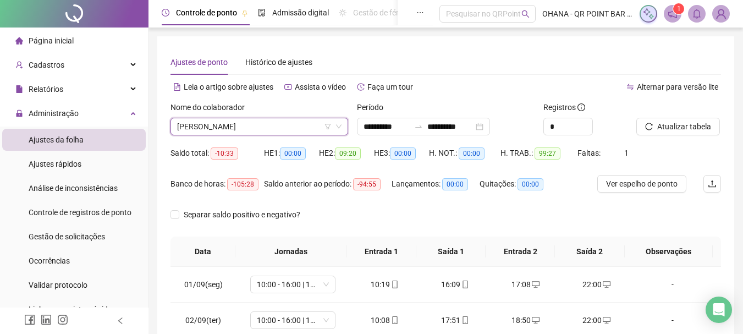
click at [288, 120] on span "[PERSON_NAME]" at bounding box center [259, 126] width 164 height 16
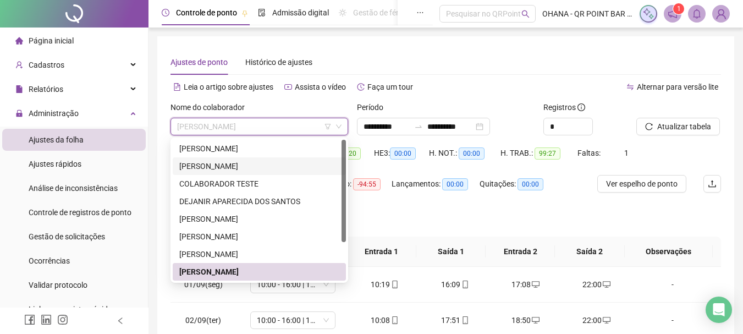
click at [229, 164] on div "[PERSON_NAME]" at bounding box center [259, 166] width 160 height 12
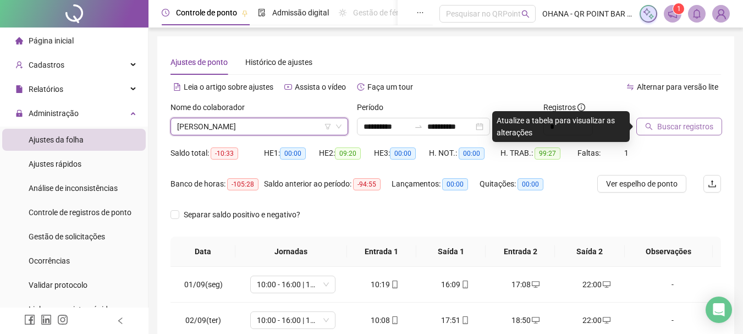
click at [673, 129] on span "Buscar registros" at bounding box center [685, 126] width 56 height 12
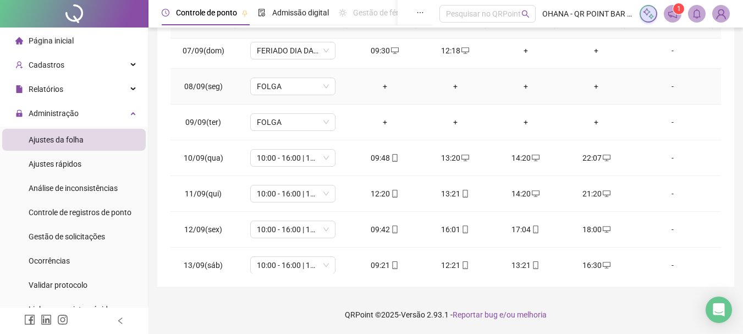
scroll to position [444, 0]
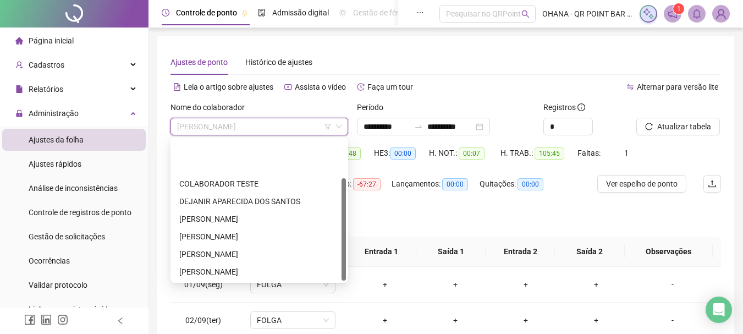
scroll to position [53, 0]
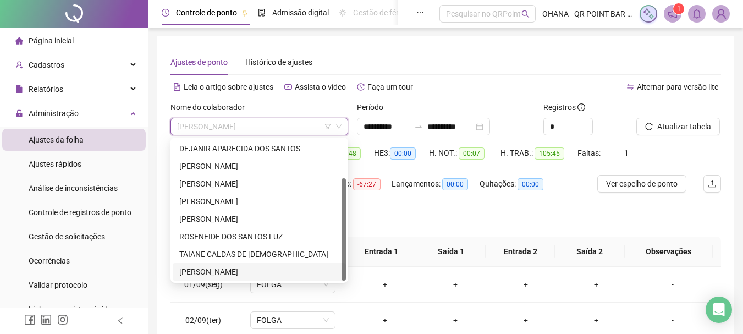
click at [203, 268] on div "[PERSON_NAME]" at bounding box center [259, 272] width 160 height 12
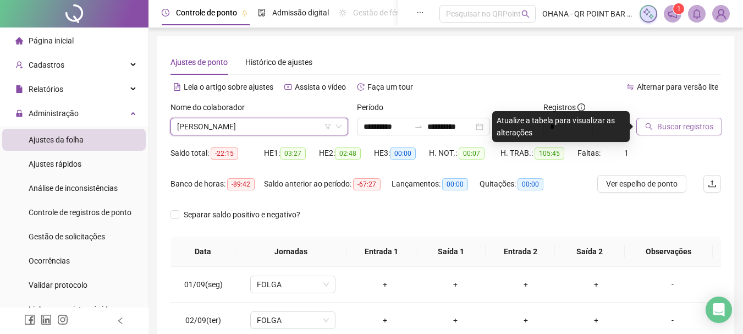
click at [678, 128] on span "Buscar registros" at bounding box center [685, 126] width 56 height 12
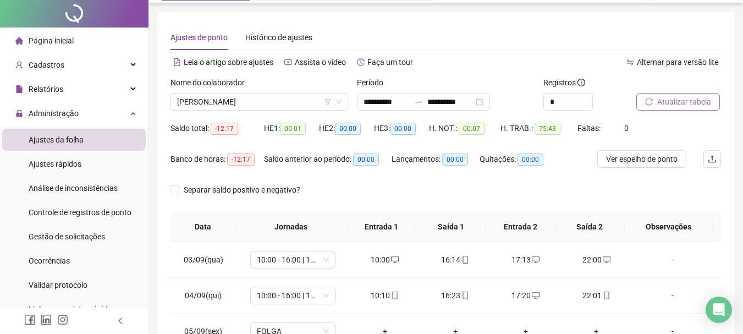
scroll to position [0, 0]
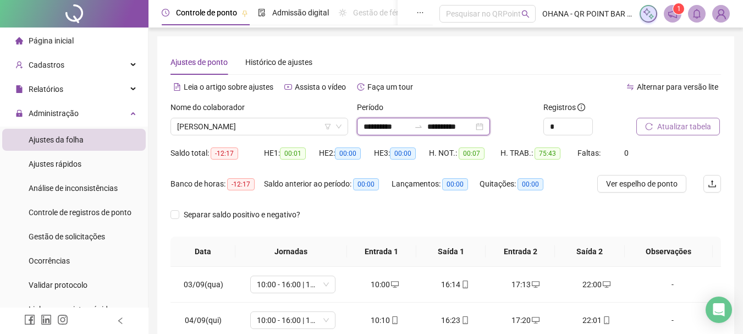
click at [473, 125] on input "**********" at bounding box center [450, 126] width 46 height 12
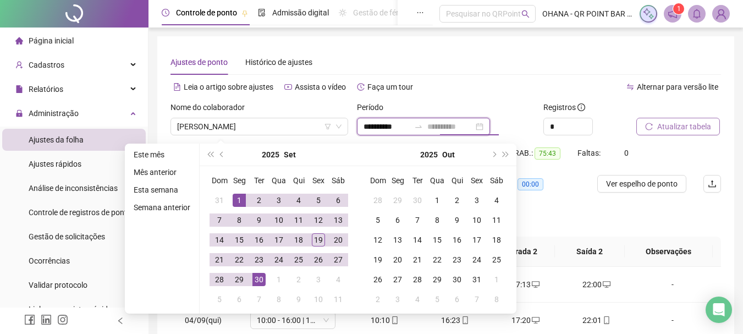
type input "**********"
click at [262, 279] on div "30" at bounding box center [258, 279] width 13 height 13
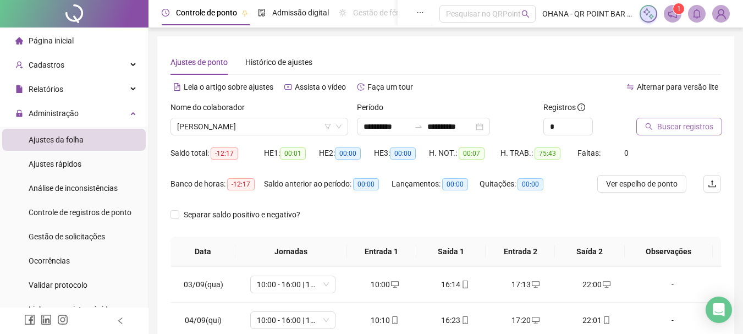
click at [682, 128] on span "Buscar registros" at bounding box center [685, 126] width 56 height 12
click at [248, 125] on span "[PERSON_NAME]" at bounding box center [259, 126] width 164 height 16
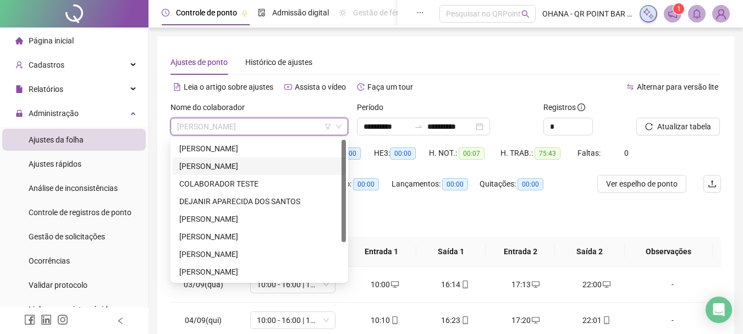
click at [232, 163] on div "[PERSON_NAME]" at bounding box center [259, 166] width 160 height 12
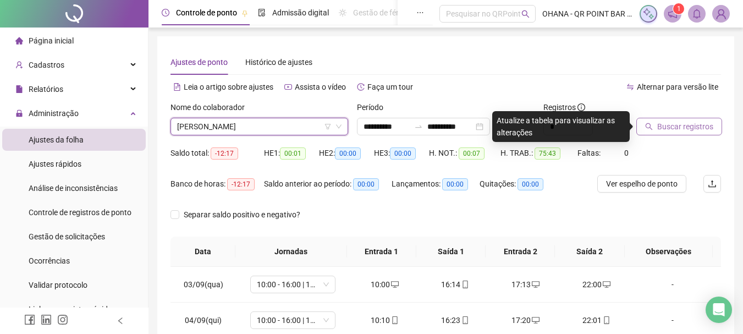
click at [683, 123] on span "Buscar registros" at bounding box center [685, 126] width 56 height 12
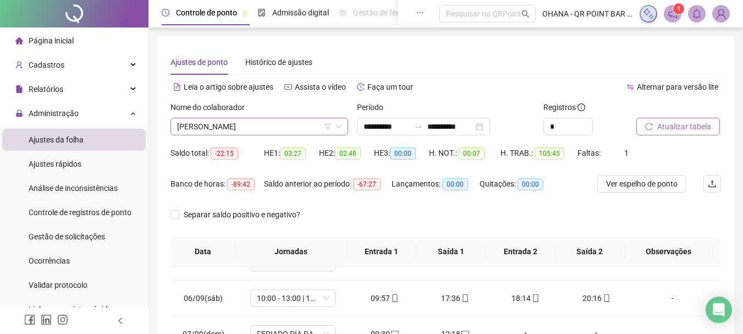
click at [296, 129] on span "[PERSON_NAME]" at bounding box center [259, 126] width 164 height 16
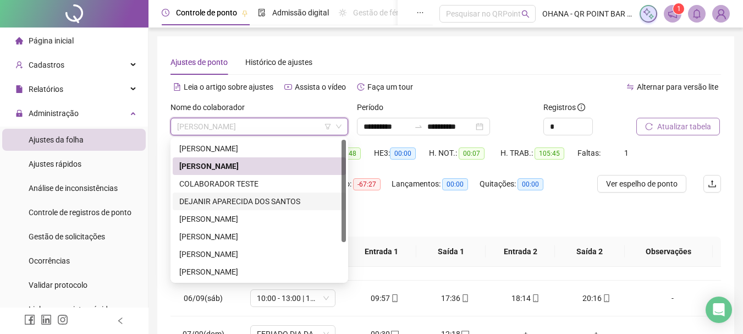
scroll to position [53, 0]
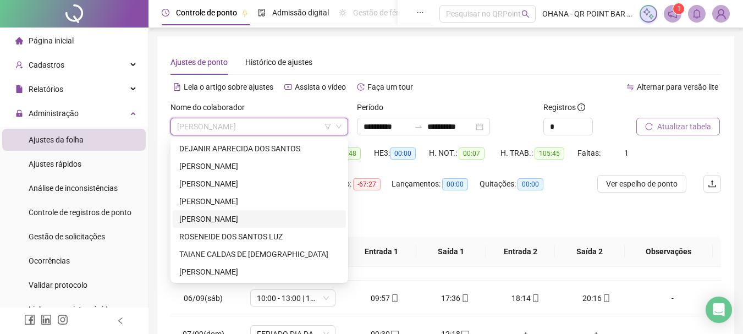
click at [283, 217] on div "[PERSON_NAME]" at bounding box center [259, 219] width 160 height 12
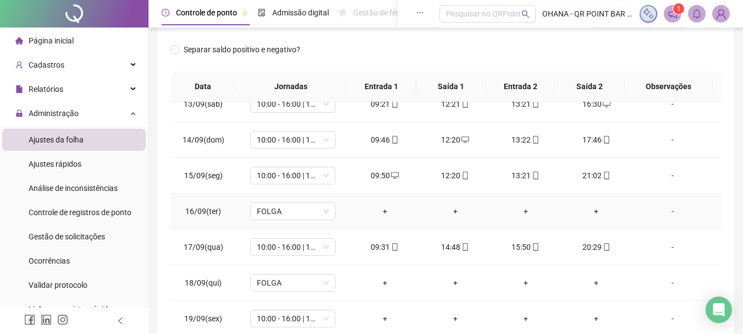
scroll to position [228, 0]
